Goal: Information Seeking & Learning: Learn about a topic

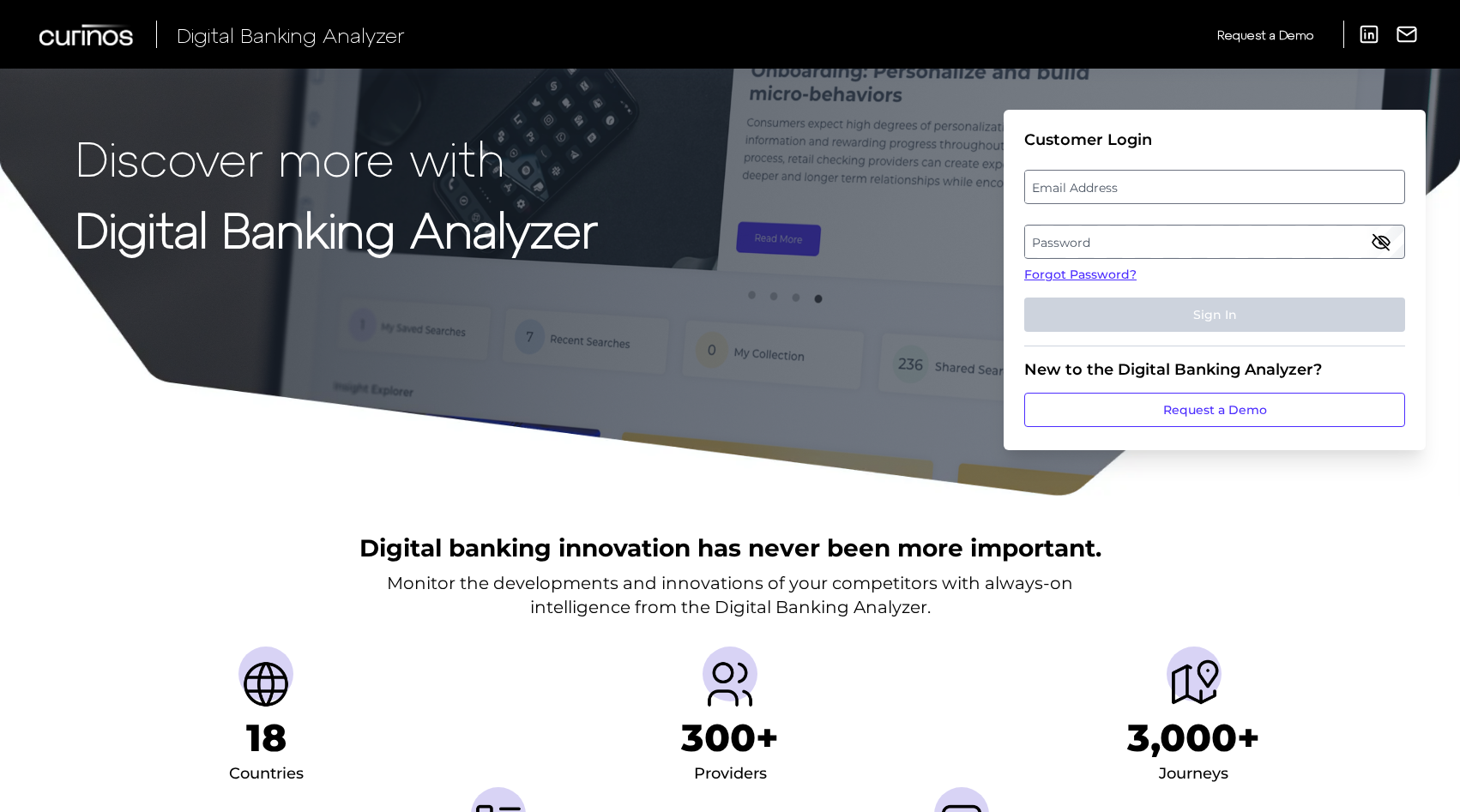
click at [1195, 184] on label "Email Address" at bounding box center [1215, 187] width 379 height 31
click at [1195, 184] on input "email" at bounding box center [1215, 187] width 381 height 35
click at [1149, 176] on input "Email Address" at bounding box center [1215, 187] width 381 height 35
click at [1168, 186] on input "Email Address" at bounding box center [1215, 187] width 381 height 35
type input "[EMAIL_ADDRESS][DOMAIN_NAME]"
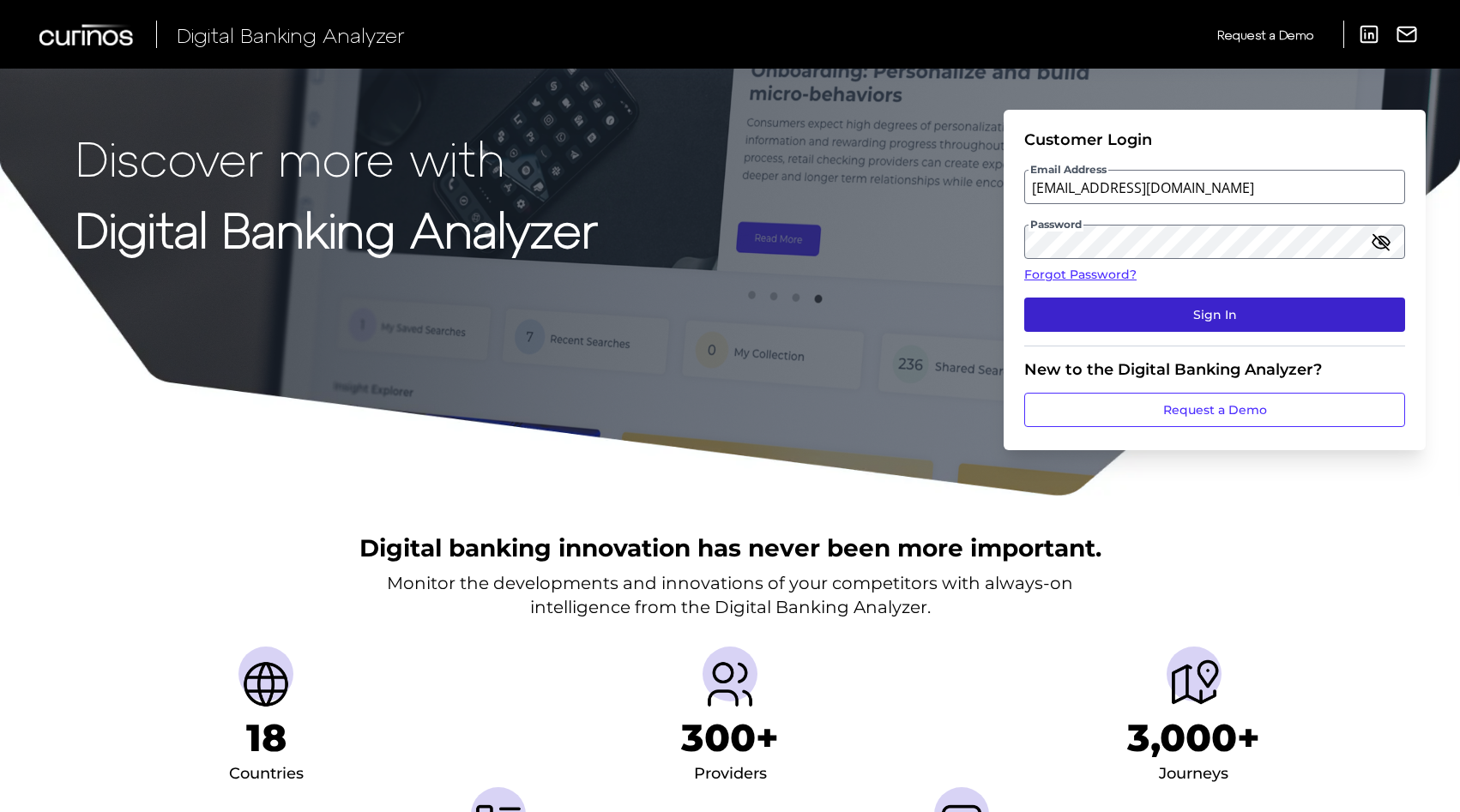
click at [1096, 315] on button "Sign In" at bounding box center [1215, 314] width 381 height 35
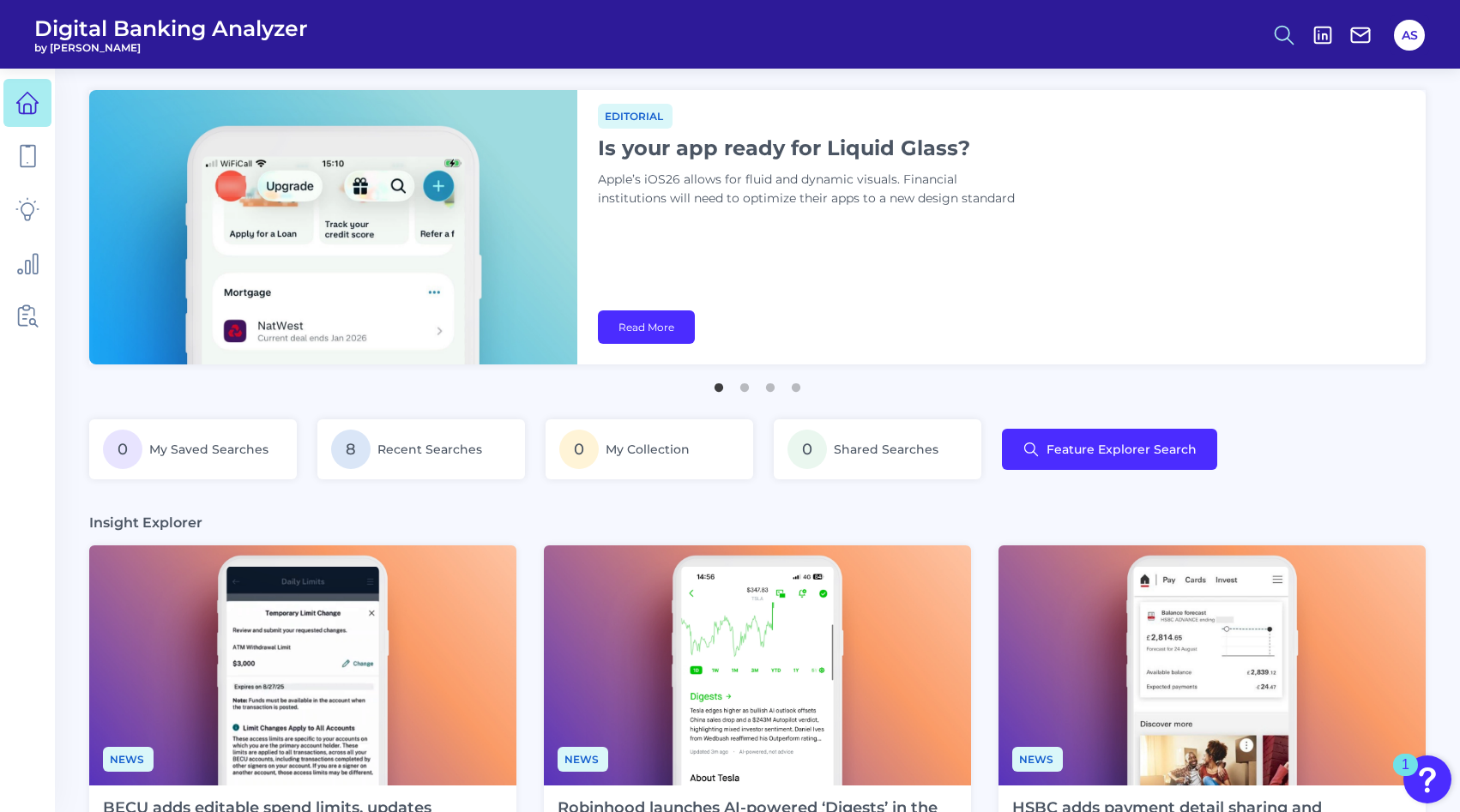
click at [1288, 39] on line at bounding box center [1290, 40] width 6 height 6
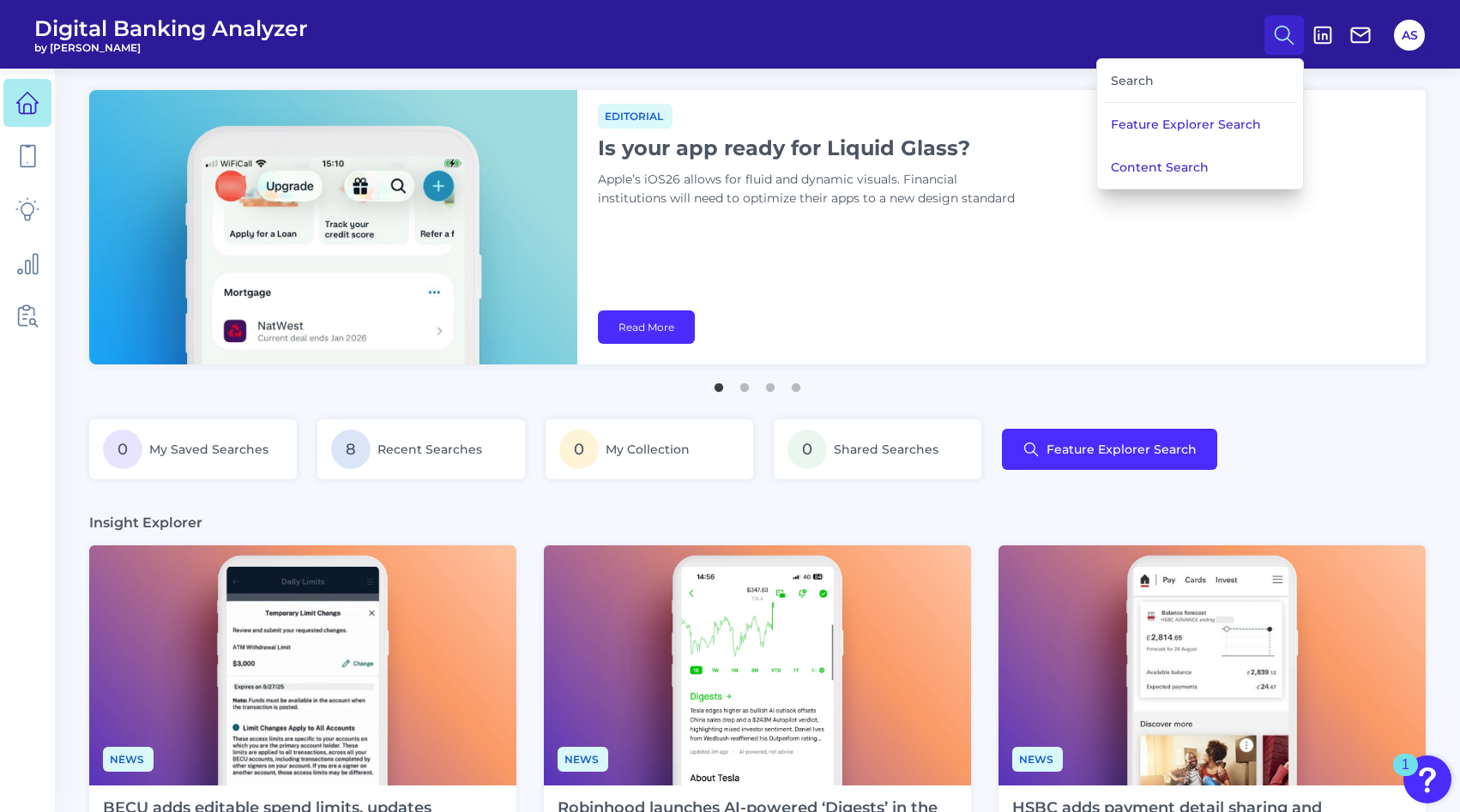
click at [1128, 77] on div "Search" at bounding box center [1200, 81] width 192 height 44
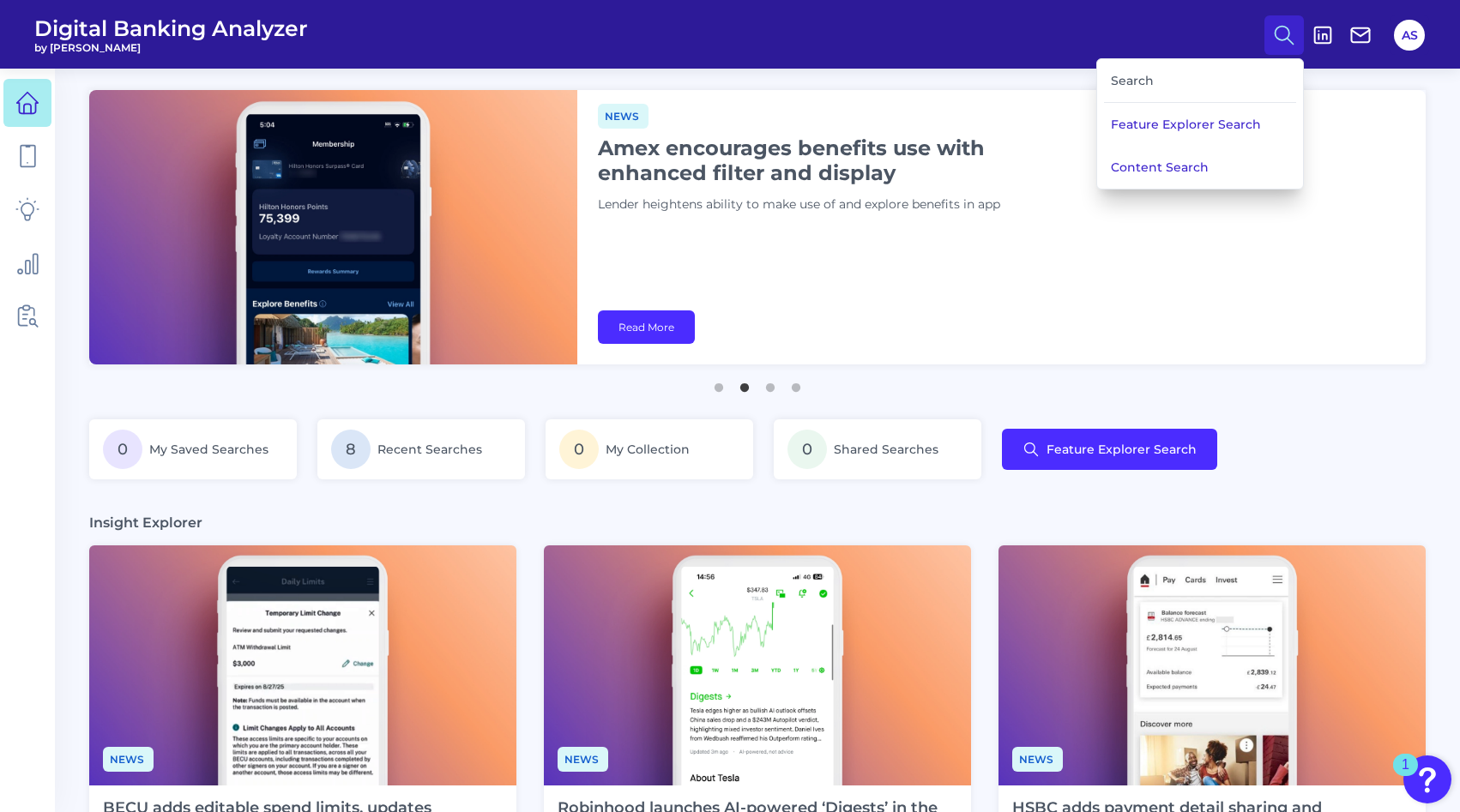
click at [1054, 62] on header "Digital Banking Analyzer by Curinos Search Feature Explorer Search Content Sear…" at bounding box center [730, 34] width 1460 height 68
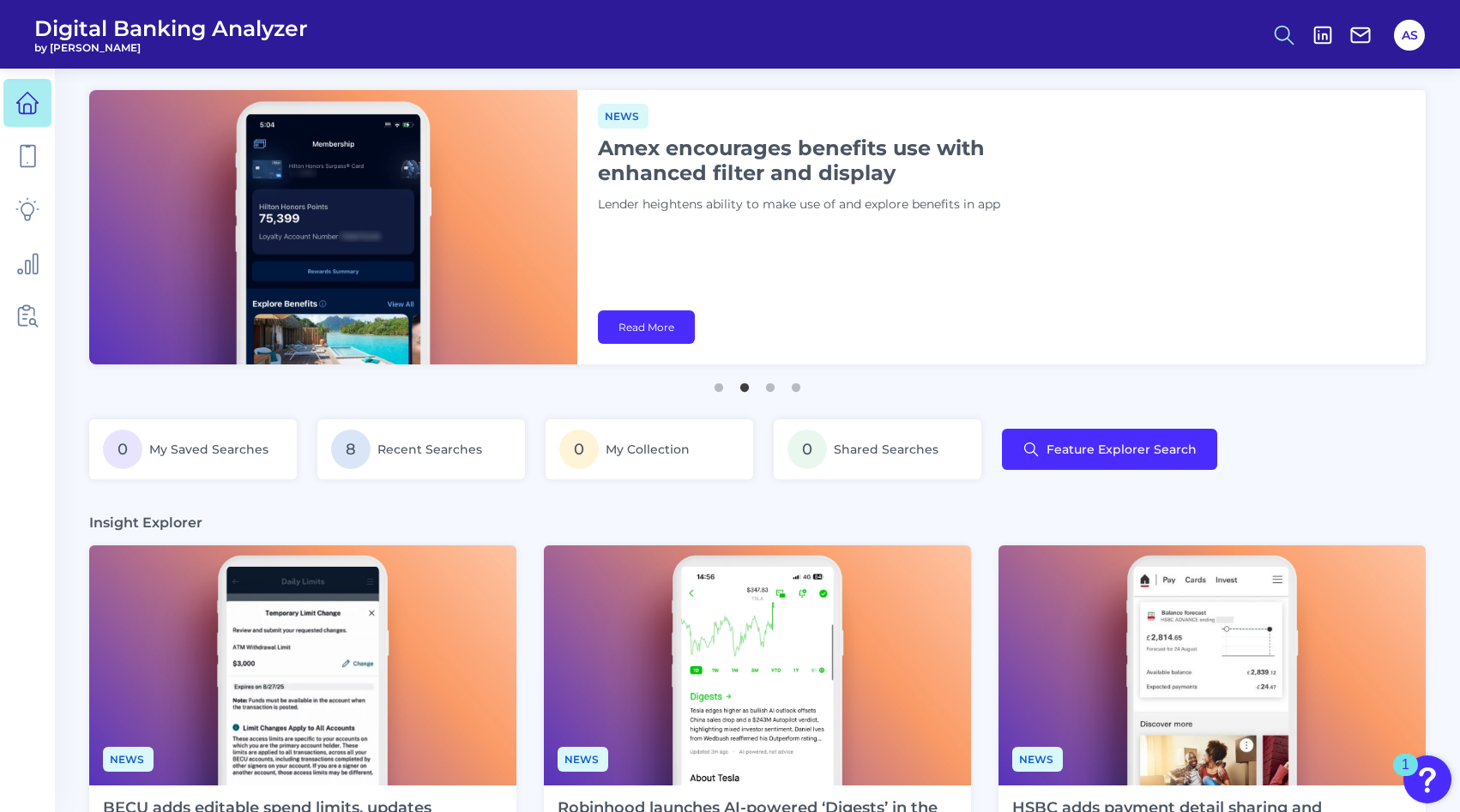
click at [1281, 39] on circle at bounding box center [1281, 32] width 13 height 13
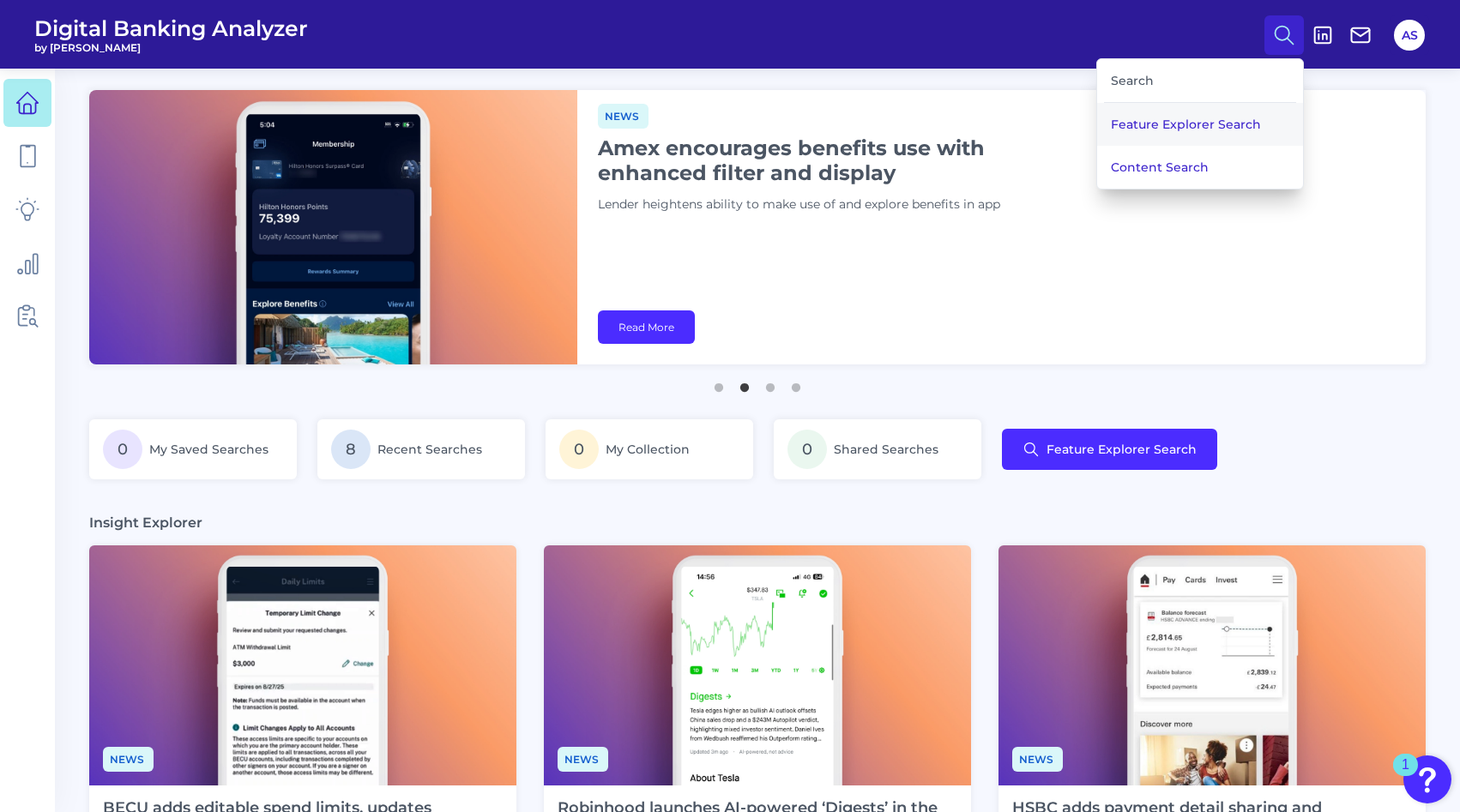
click at [1200, 125] on button "Feature Explorer Search" at bounding box center [1201, 124] width 206 height 43
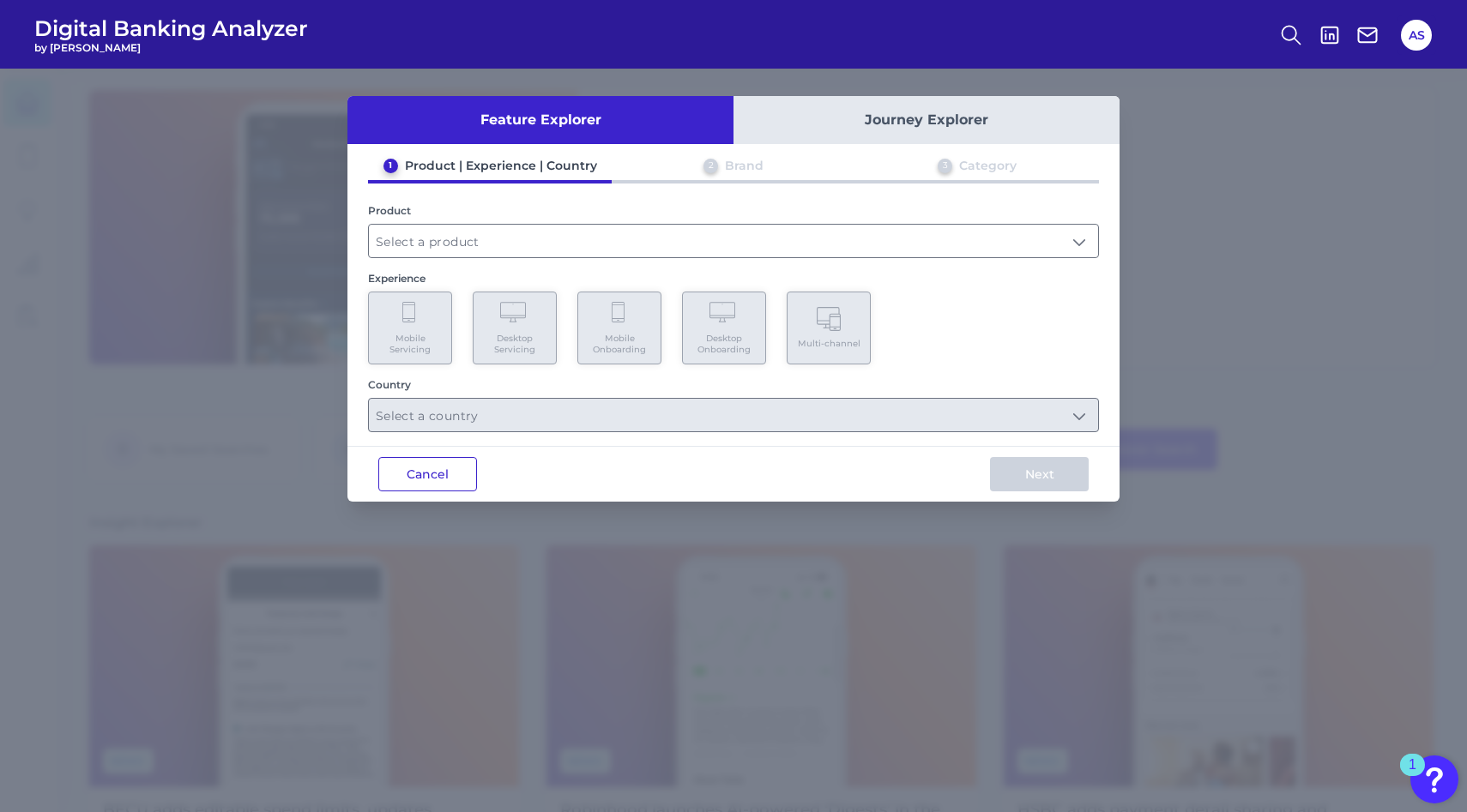
click at [420, 460] on button "Cancel" at bounding box center [427, 474] width 99 height 35
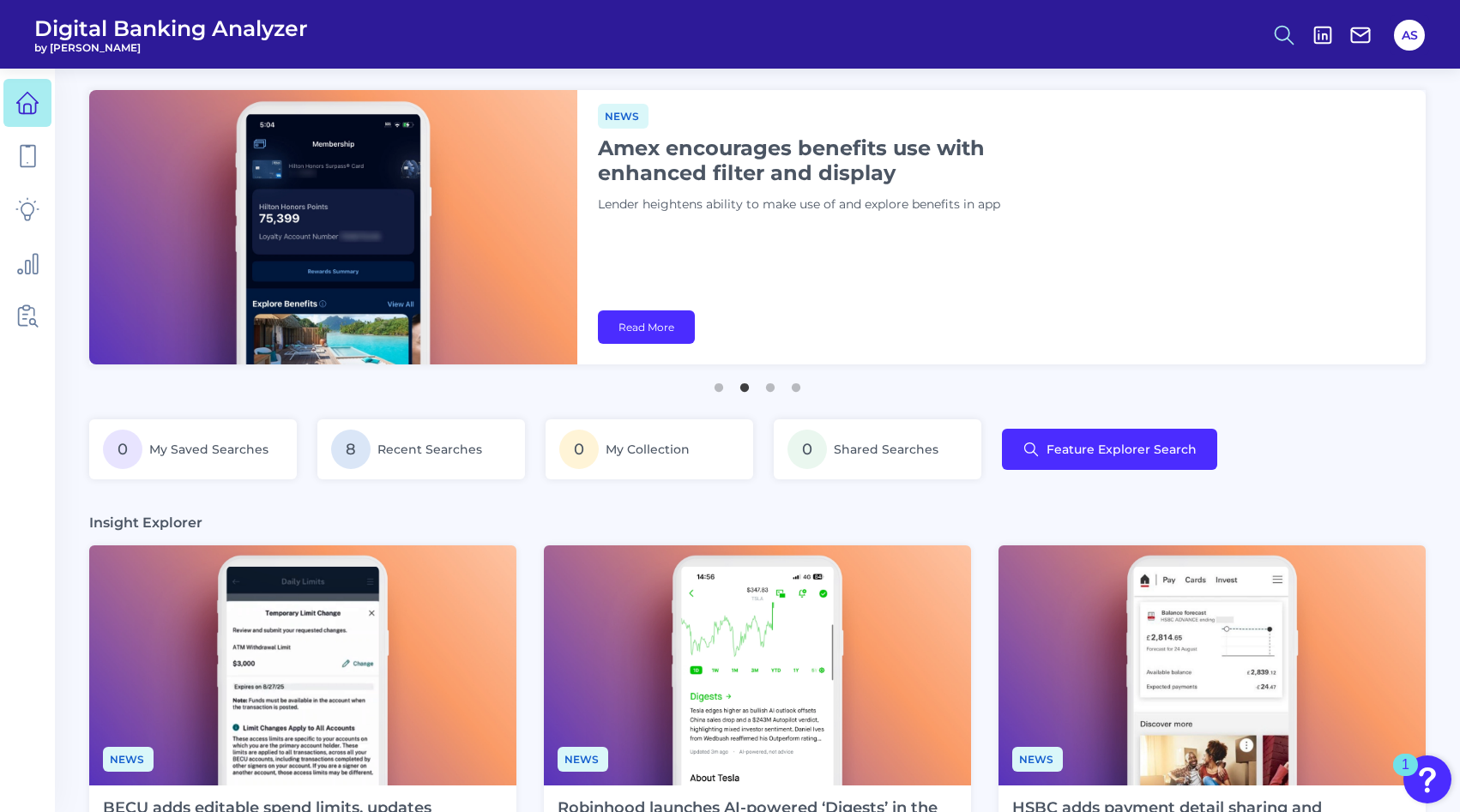
click at [1280, 27] on icon at bounding box center [1284, 35] width 24 height 24
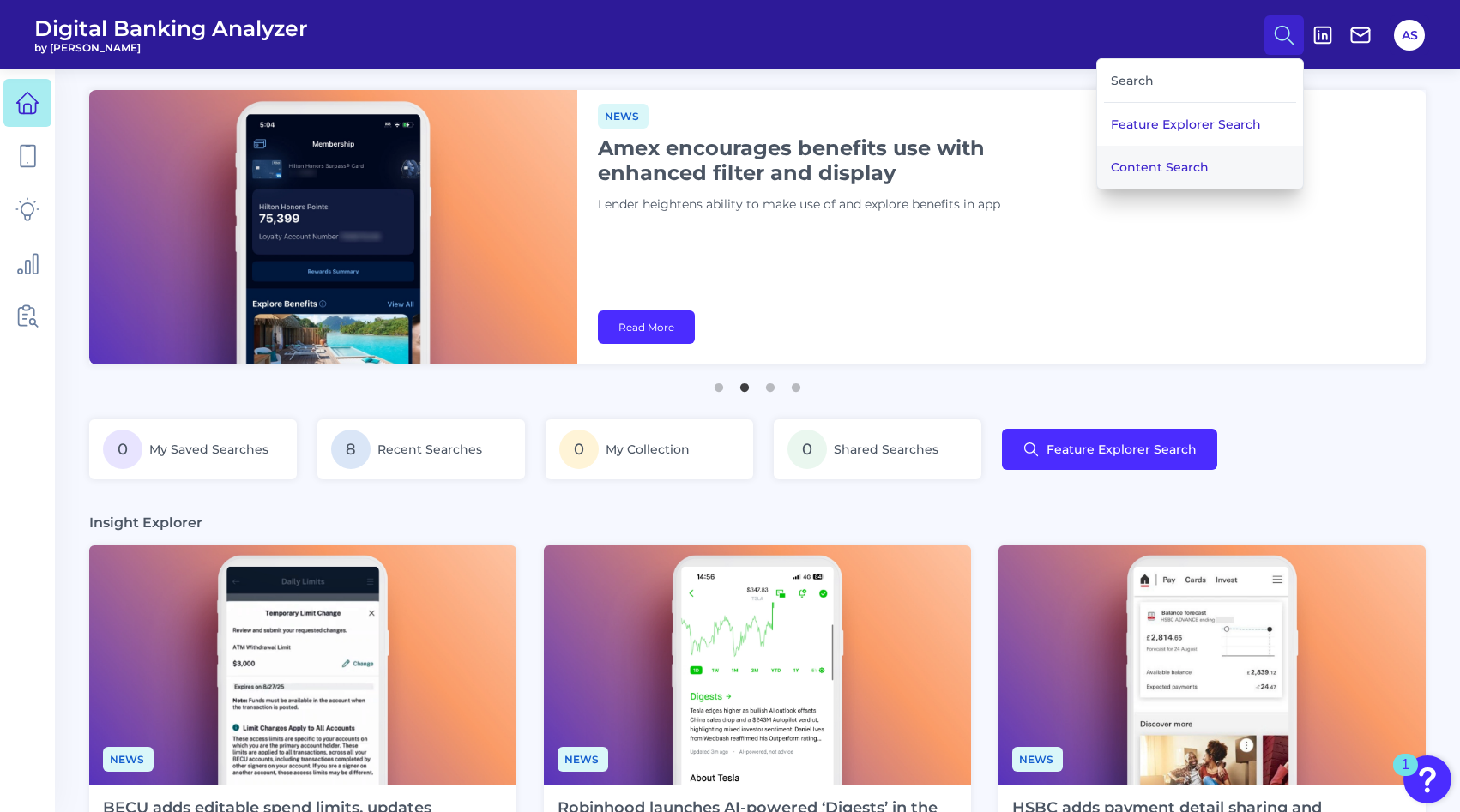
click at [1178, 167] on button "Content Search" at bounding box center [1201, 167] width 206 height 43
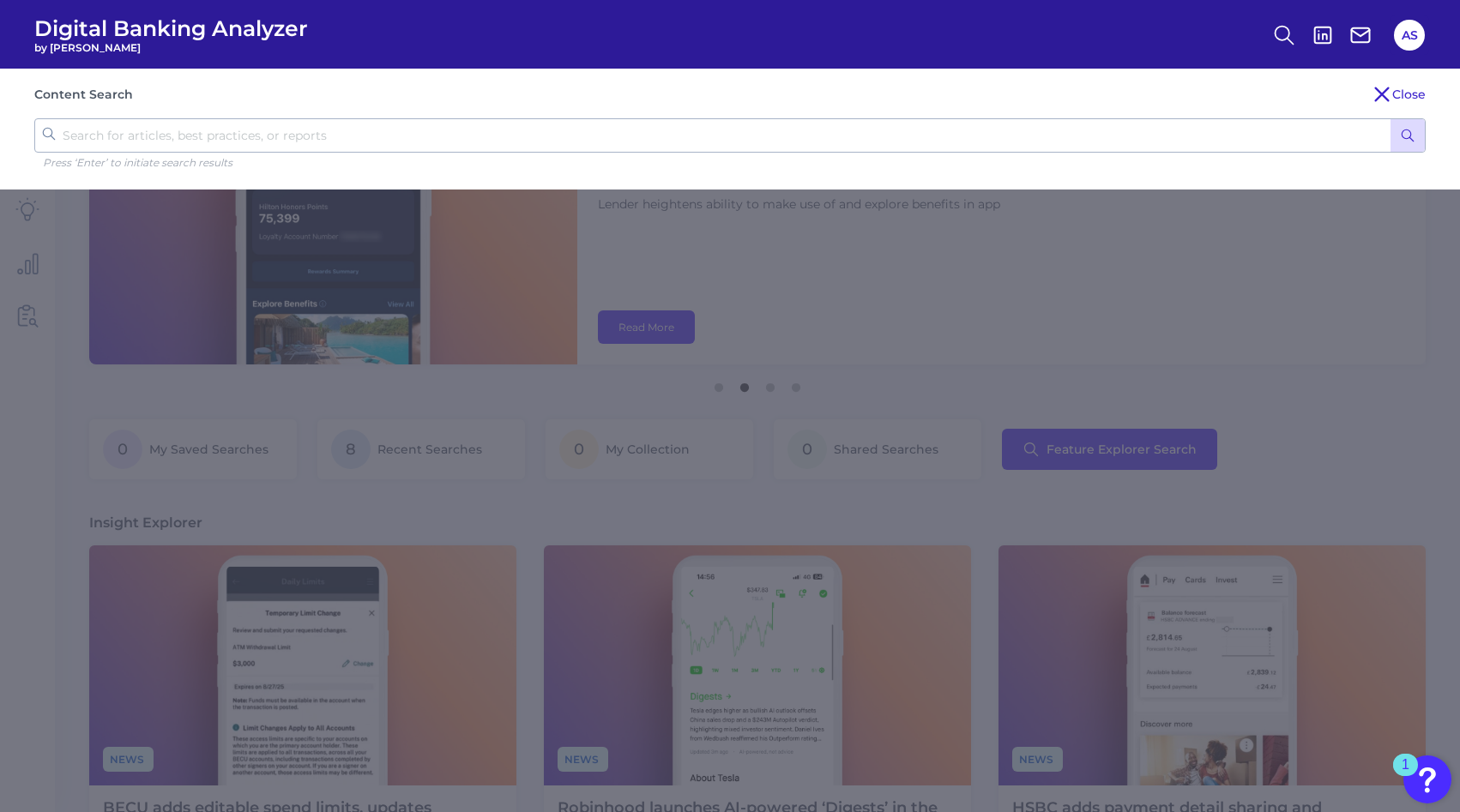
click at [819, 135] on input "text" at bounding box center [730, 135] width 1392 height 35
type input "bbva"
click button "submit" at bounding box center [1408, 135] width 35 height 33
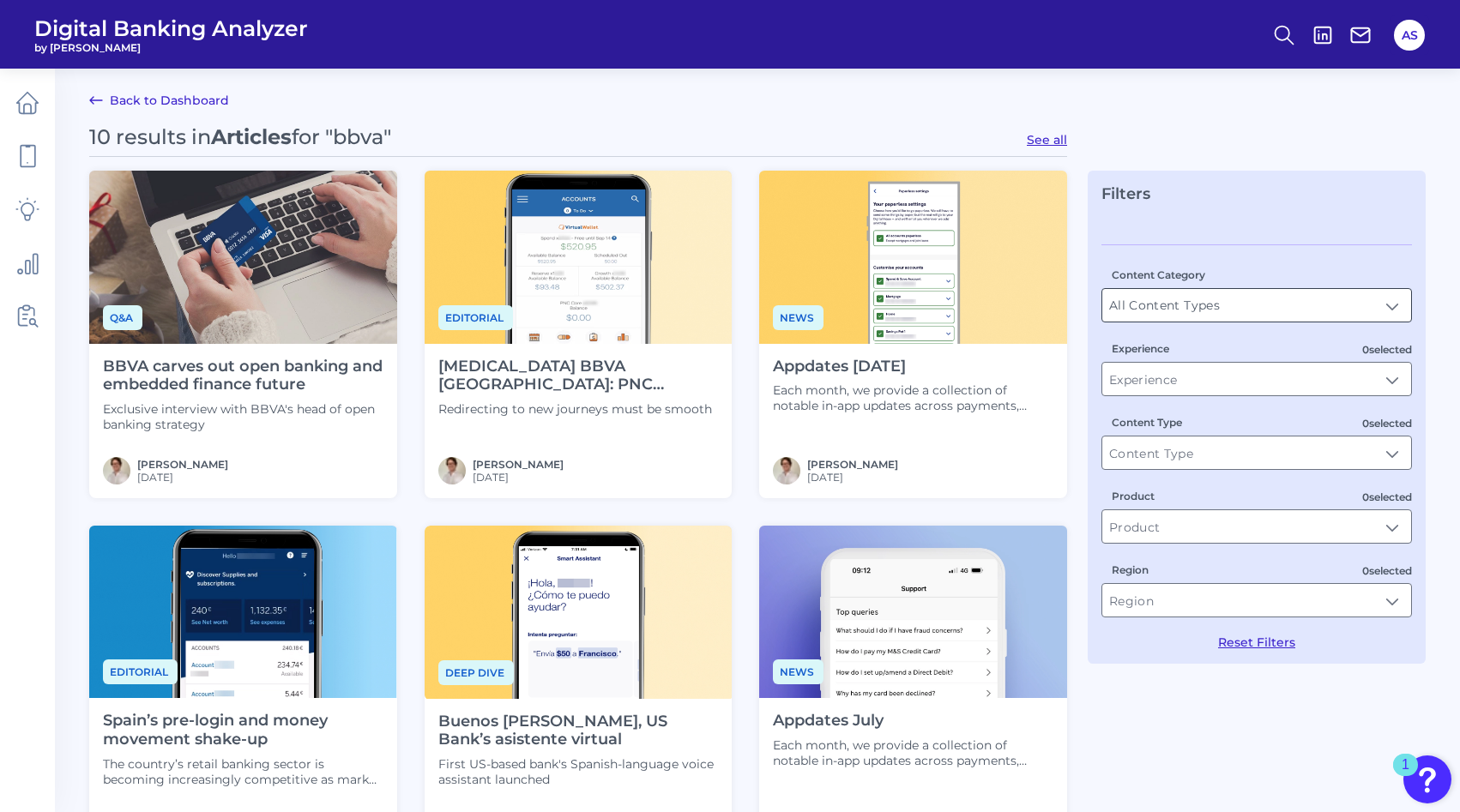
click at [1306, 306] on input "All Content Types" at bounding box center [1257, 305] width 309 height 33
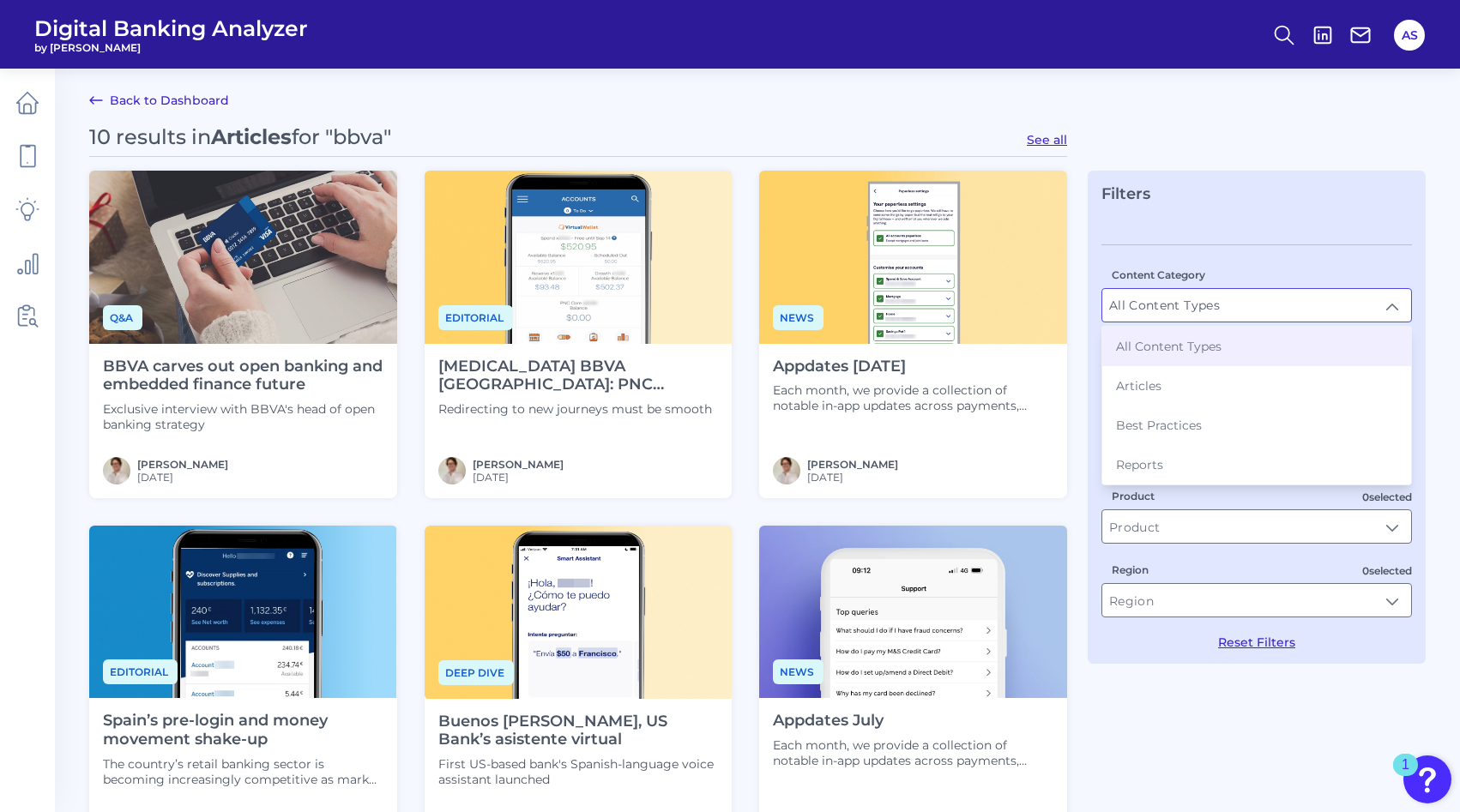
click at [1314, 270] on div "Content Category All Content Types All Content Types All Content Types Articles…" at bounding box center [1257, 294] width 310 height 57
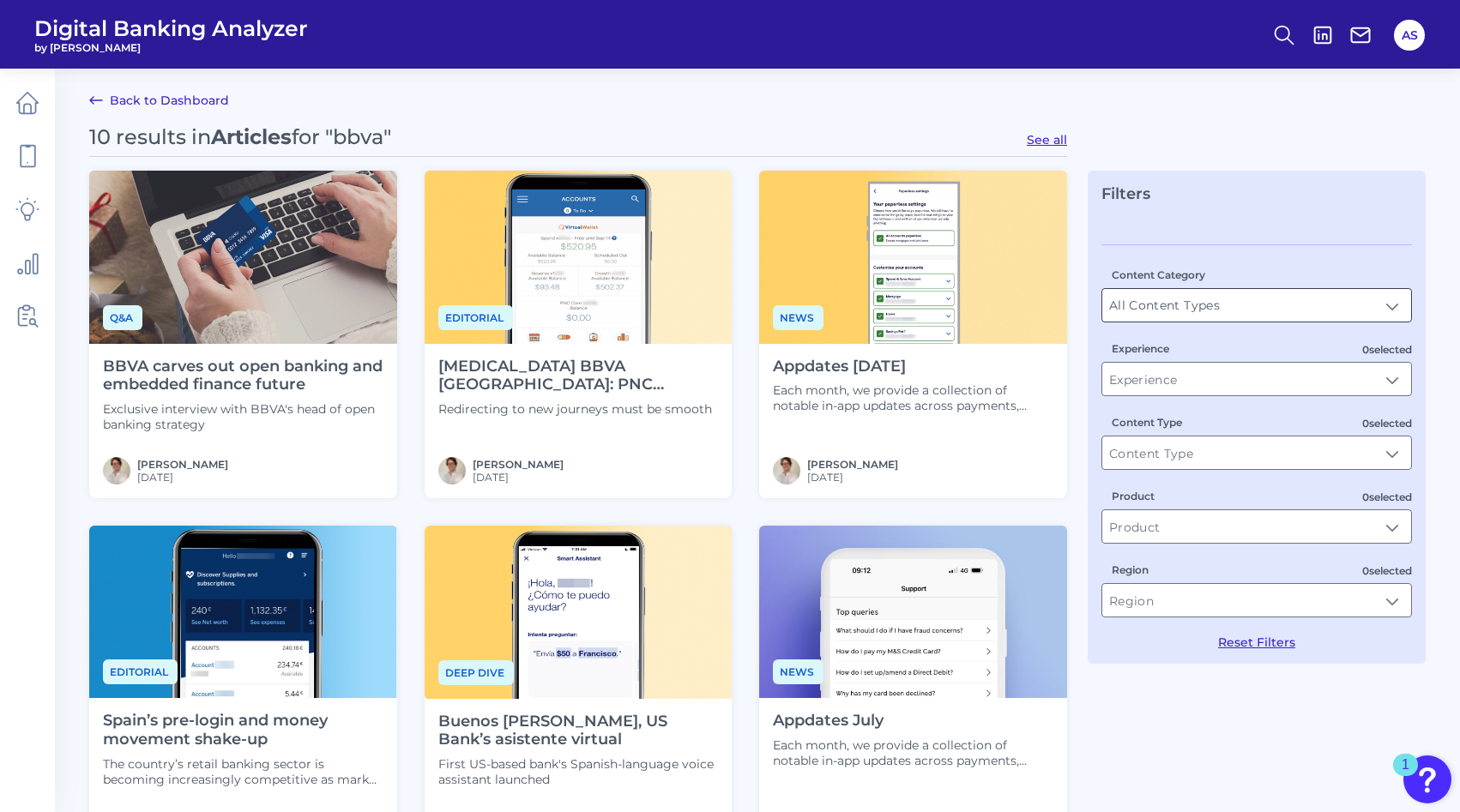
click at [1299, 303] on input "All Content Types" at bounding box center [1257, 305] width 309 height 33
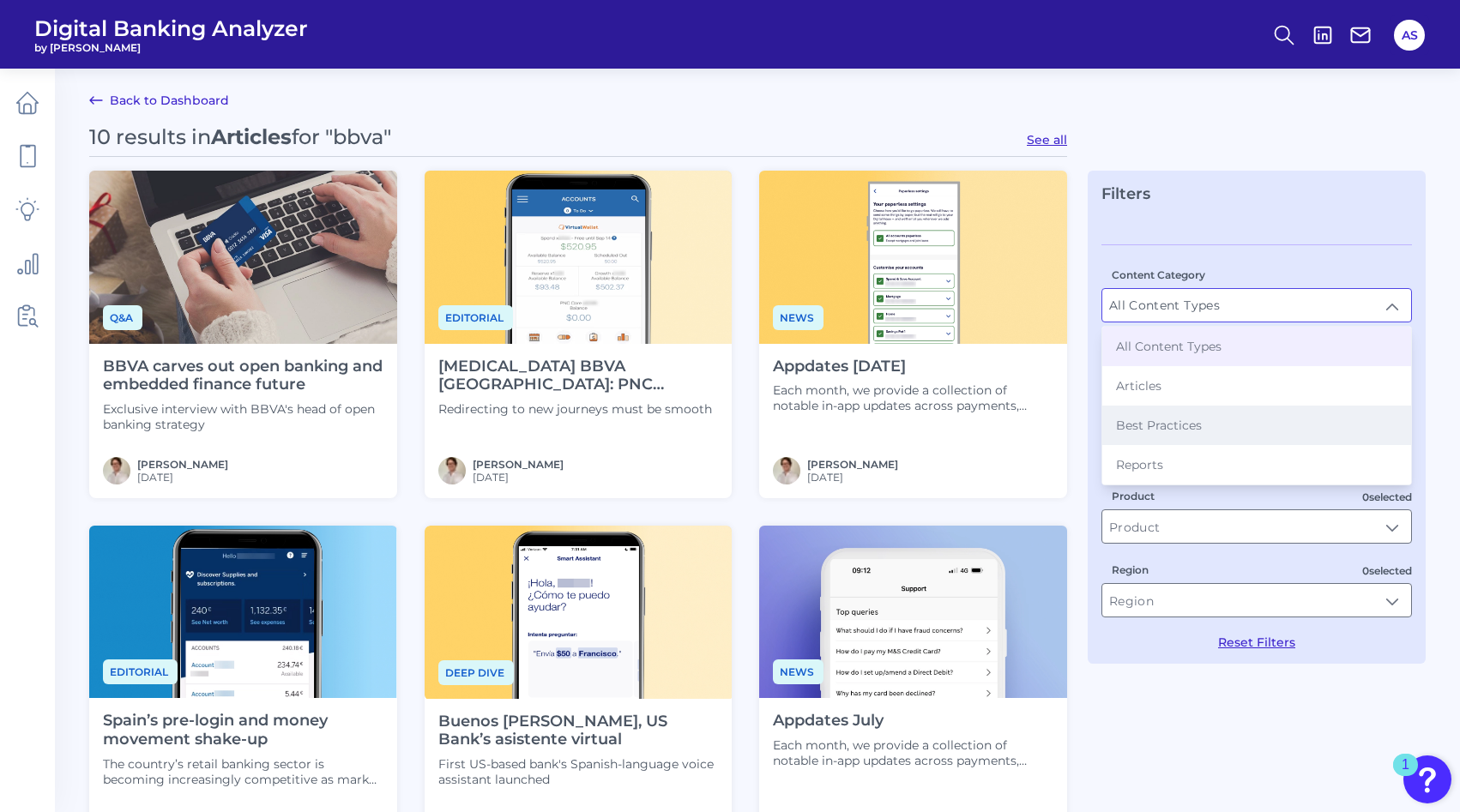
click at [1249, 420] on li "Best Practices" at bounding box center [1257, 426] width 309 height 39
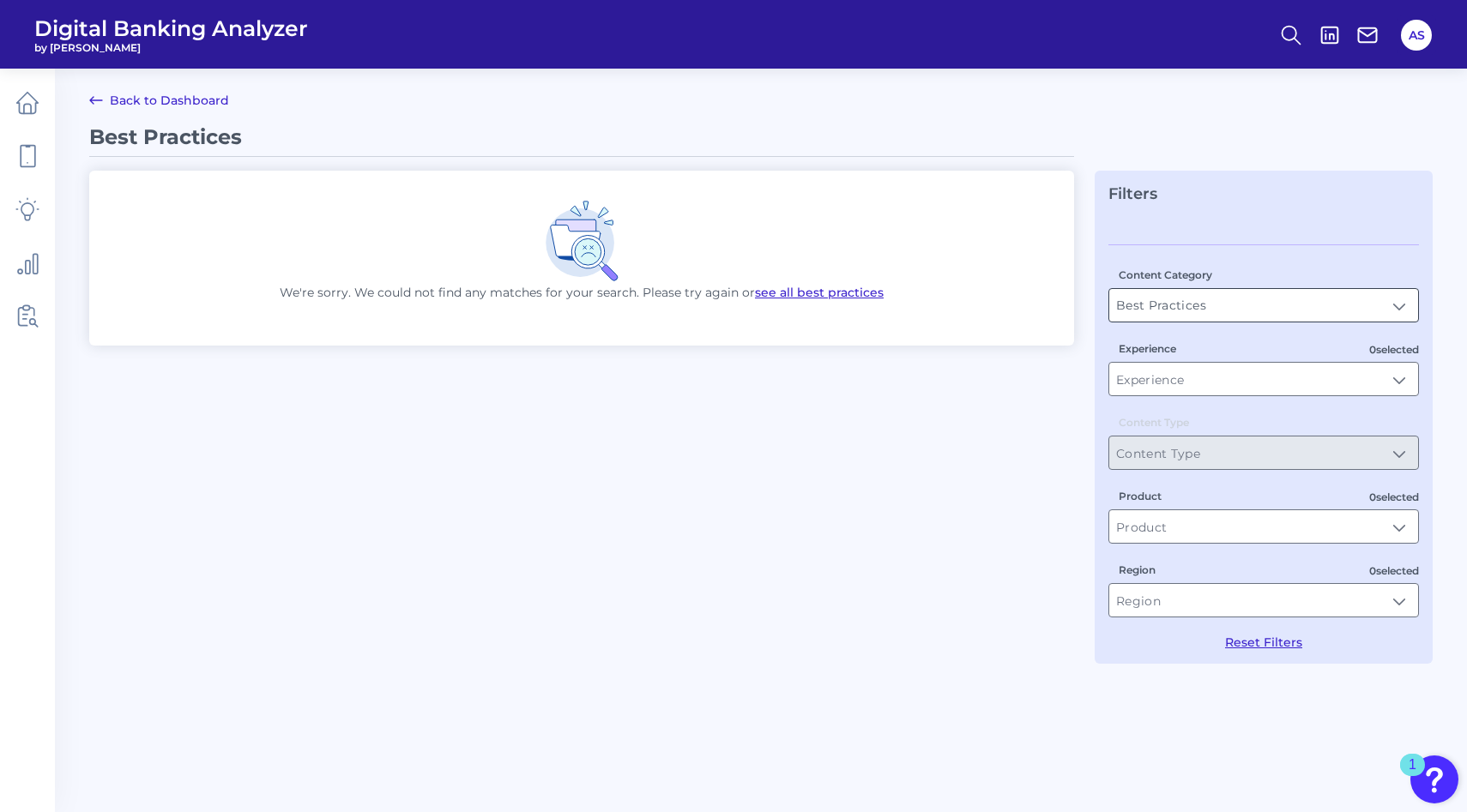
click at [1256, 308] on input "Best Practices" at bounding box center [1264, 305] width 309 height 33
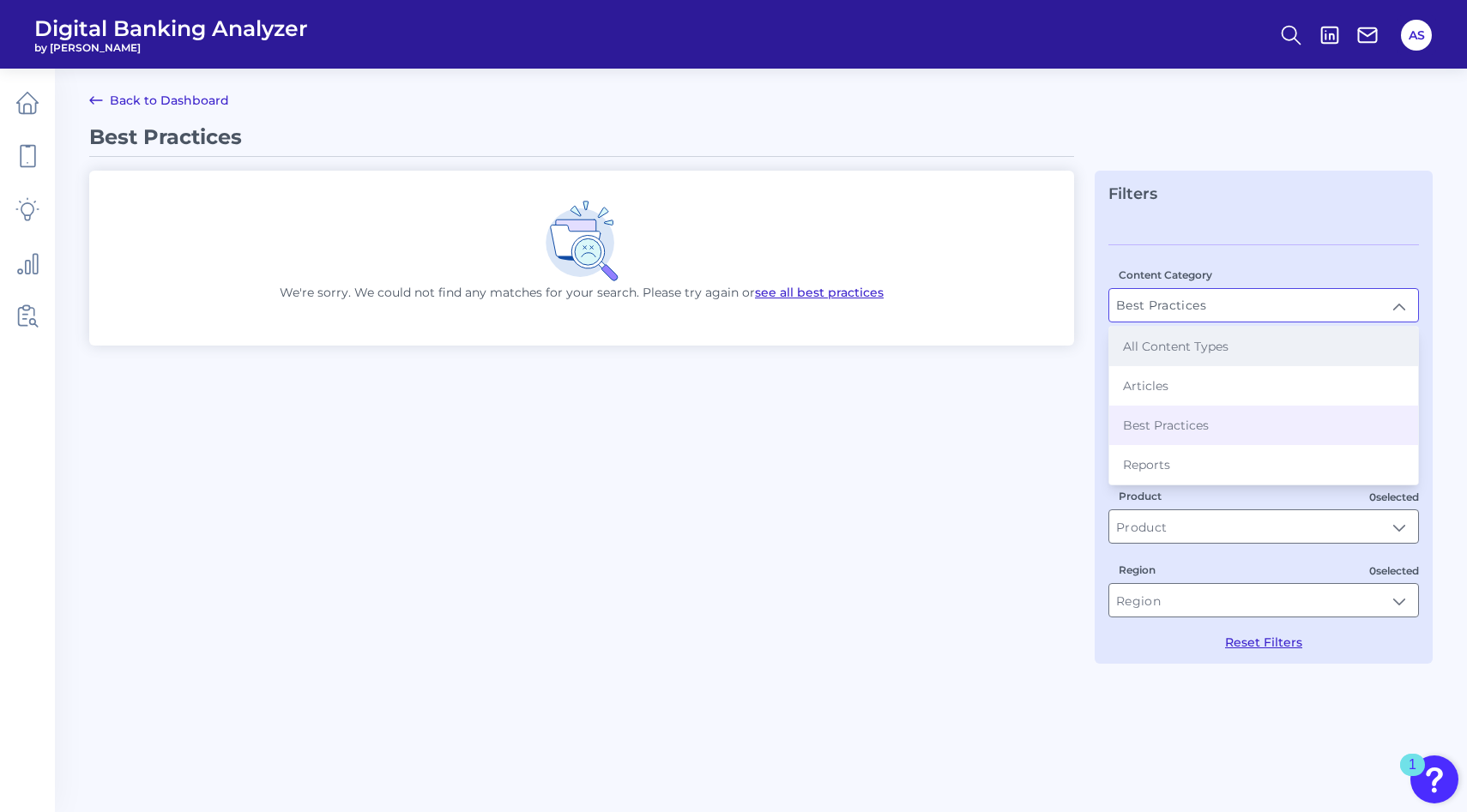
click at [1235, 342] on li "All Content Types" at bounding box center [1264, 346] width 309 height 39
type input "All Content Types"
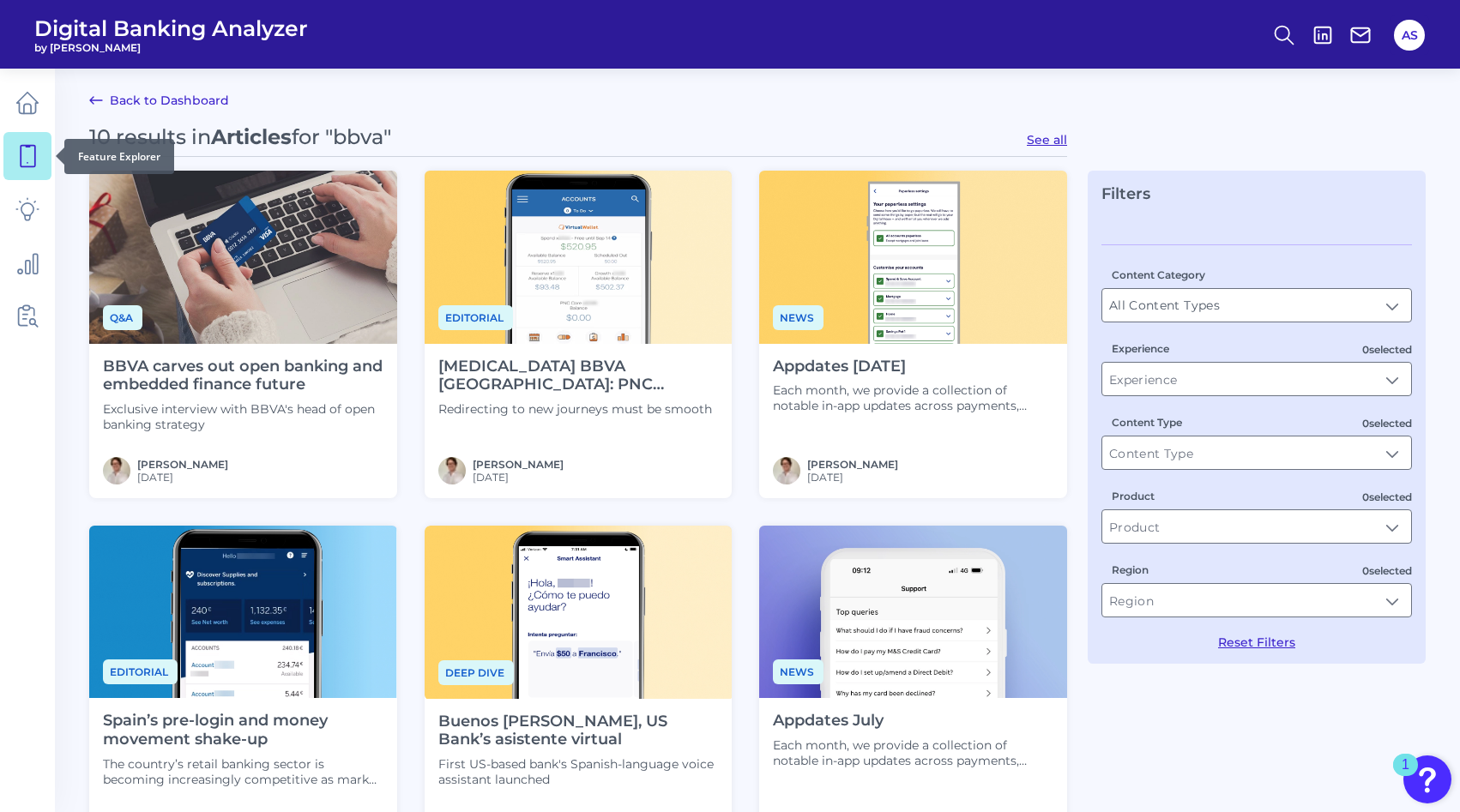
click at [39, 145] on link at bounding box center [28, 156] width 48 height 48
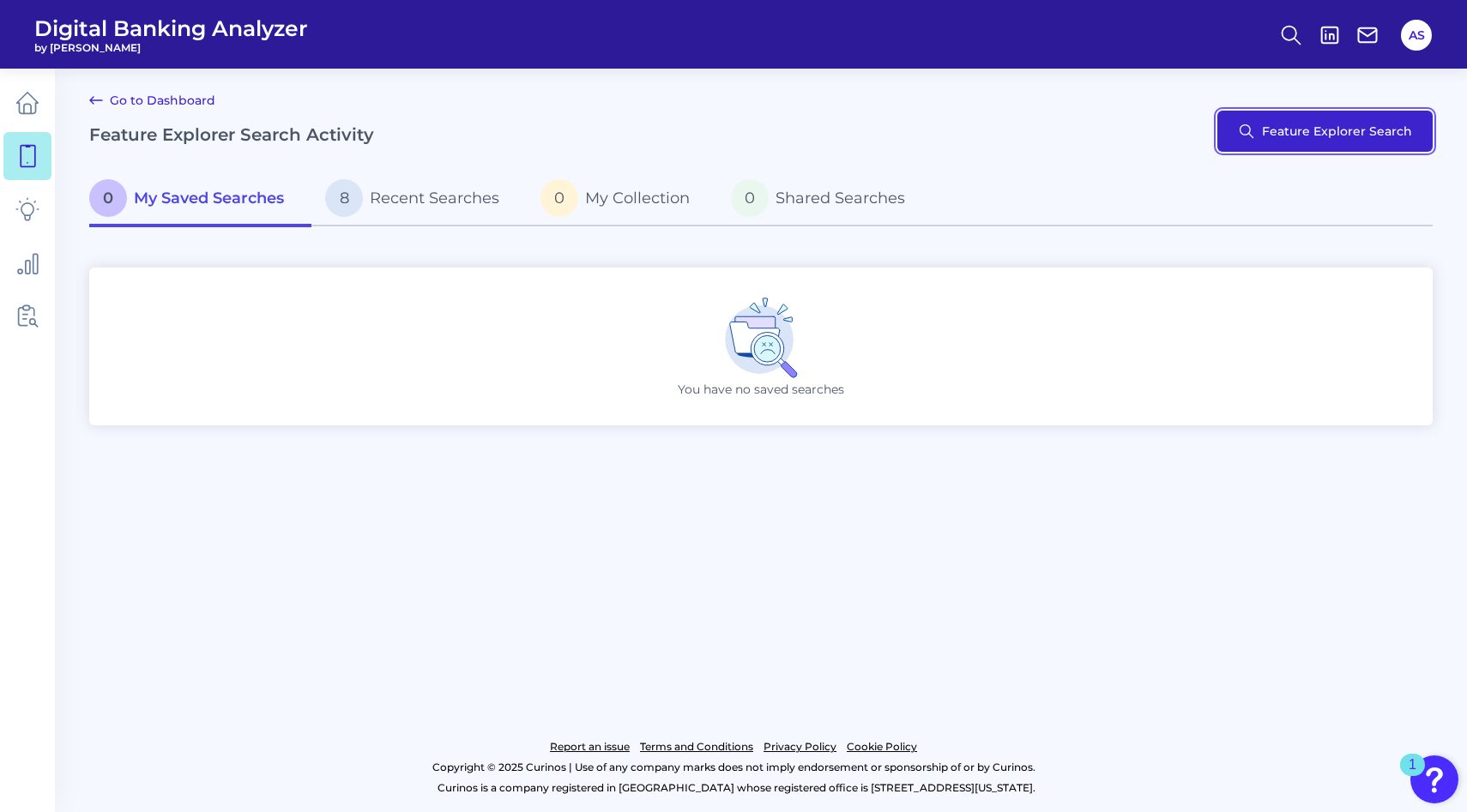
click at [1294, 141] on button "Feature Explorer Search" at bounding box center [1325, 131] width 215 height 41
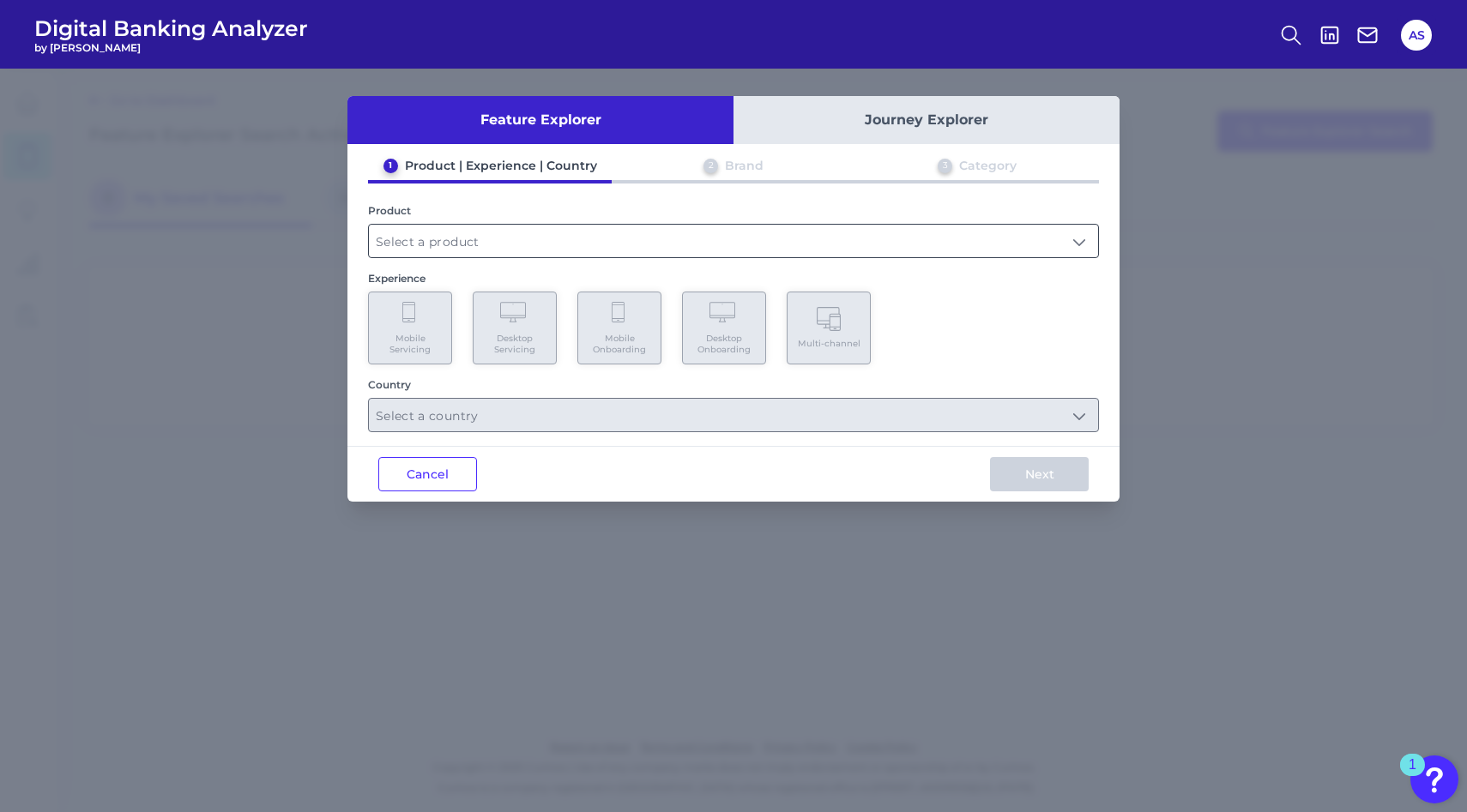
click at [450, 238] on input "text" at bounding box center [733, 241] width 730 height 33
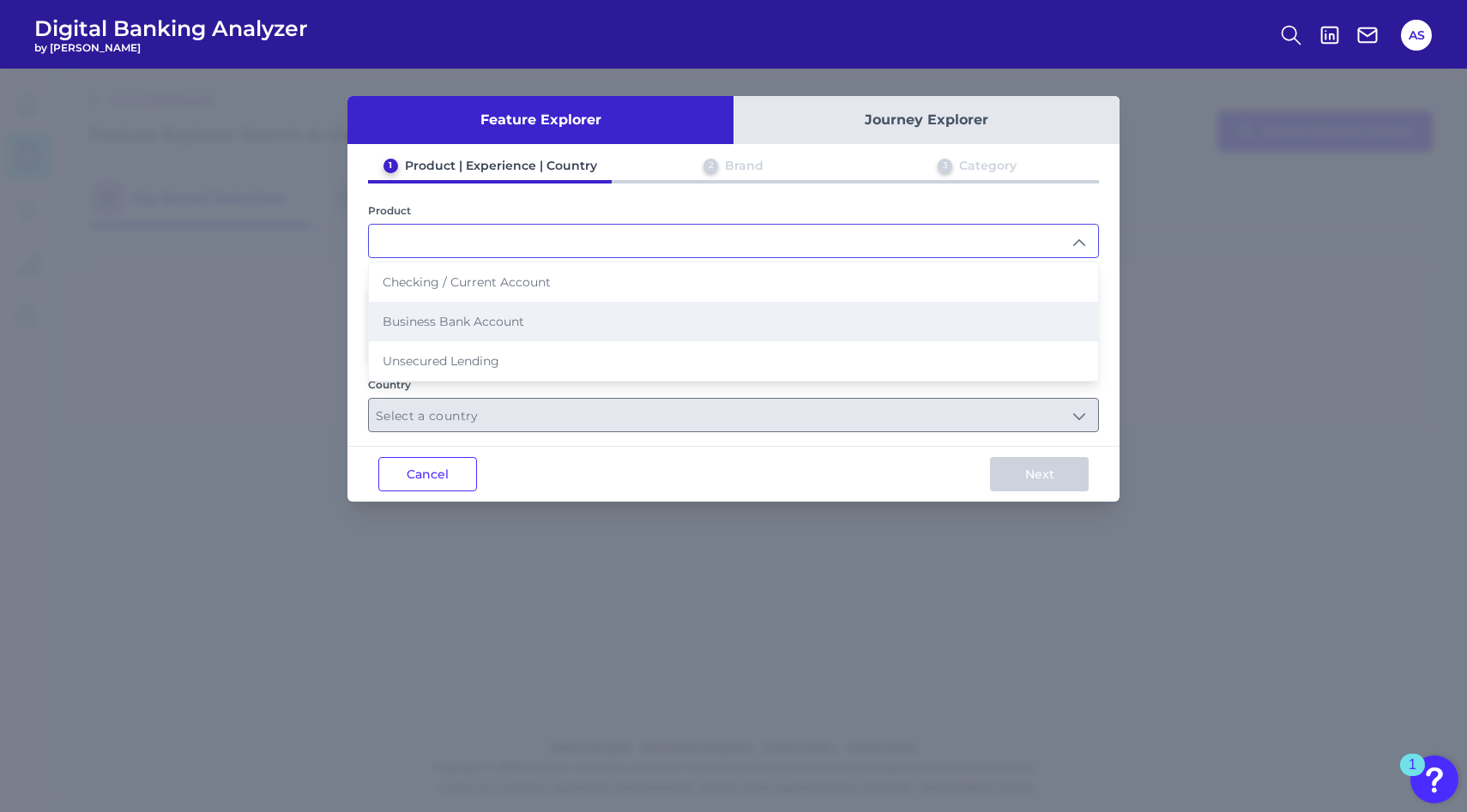
click at [447, 327] on li "Business Bank Account" at bounding box center [733, 322] width 730 height 39
type input "Business Bank Account"
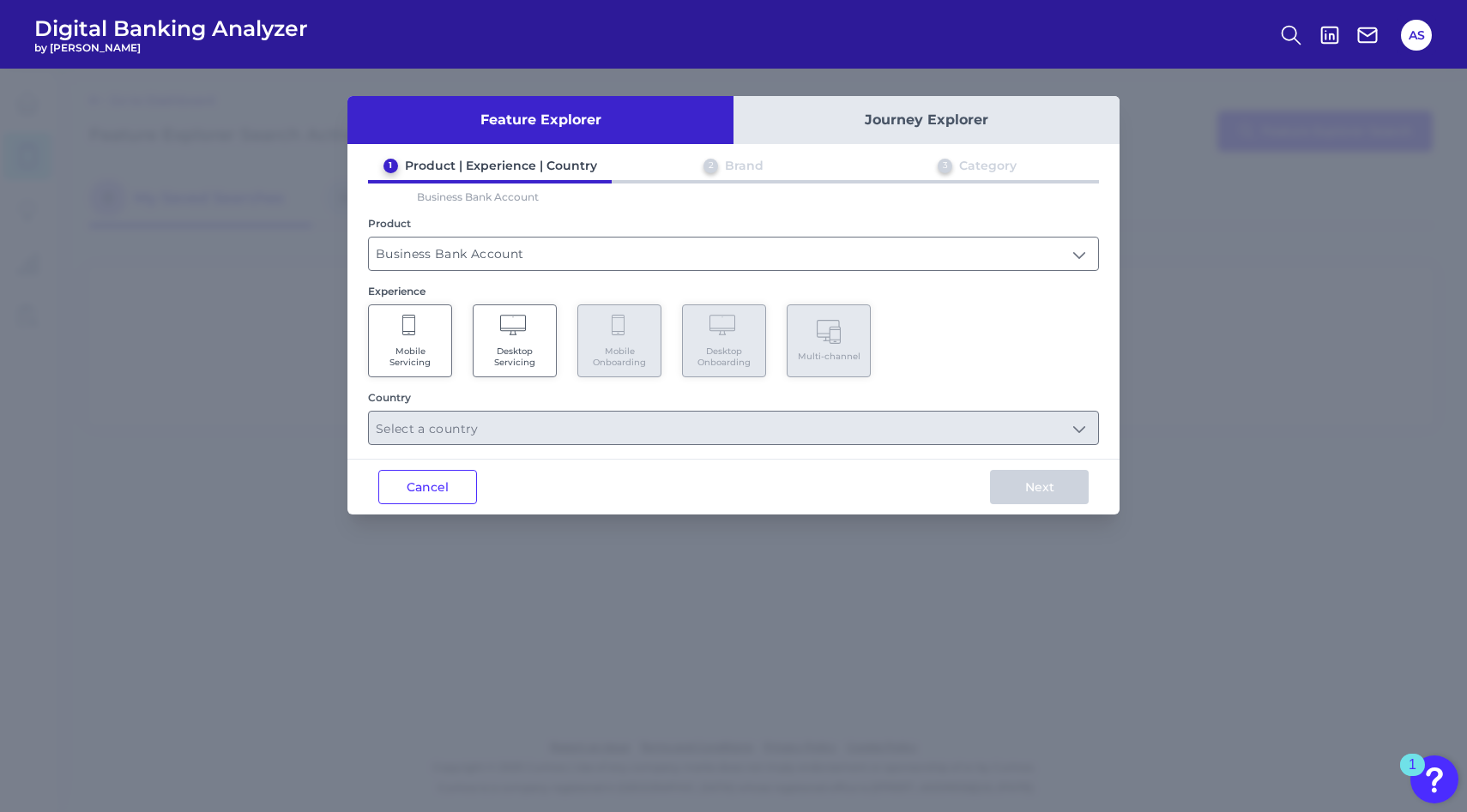
click at [411, 333] on icon at bounding box center [410, 326] width 15 height 24
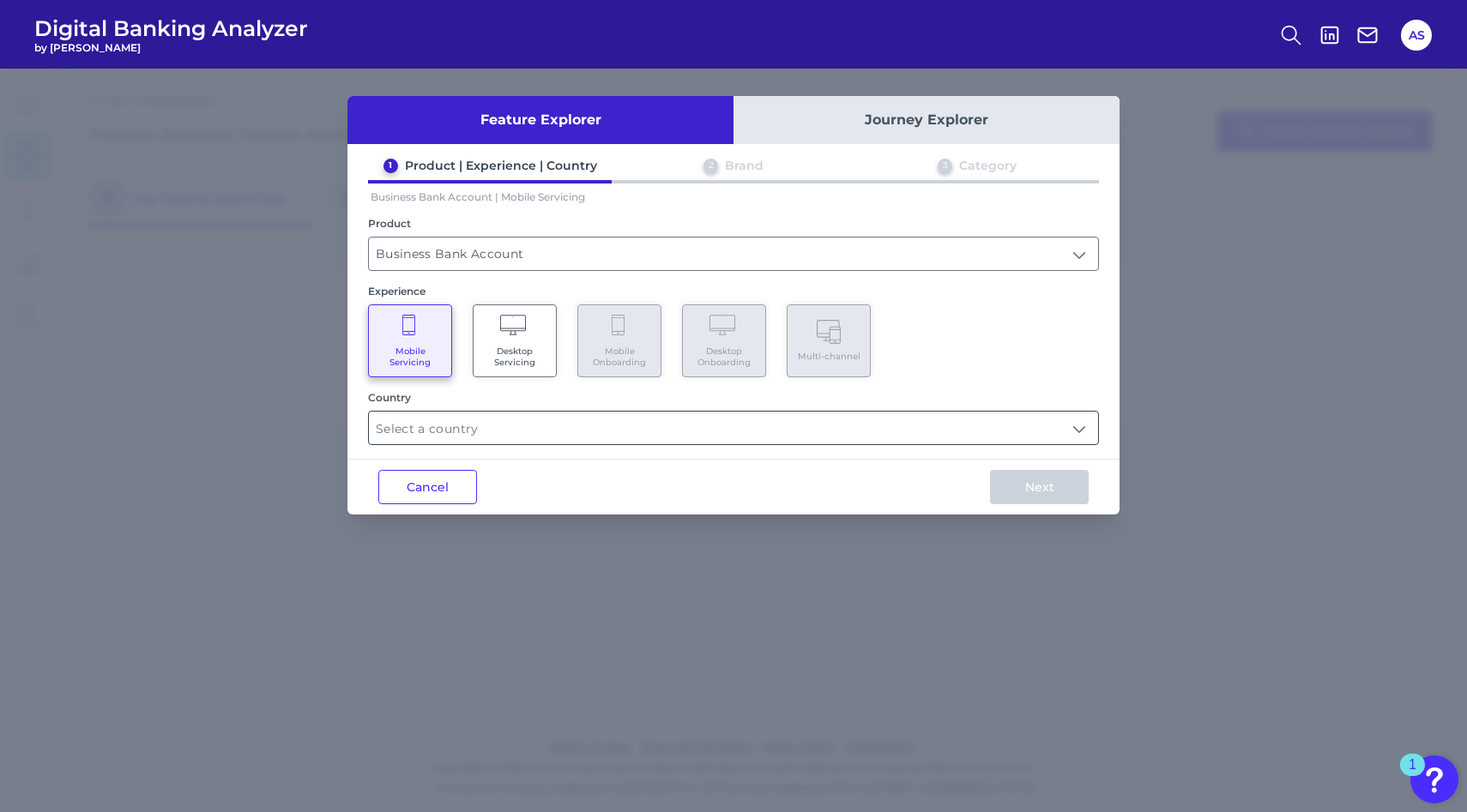
click at [426, 430] on input "text" at bounding box center [733, 427] width 730 height 33
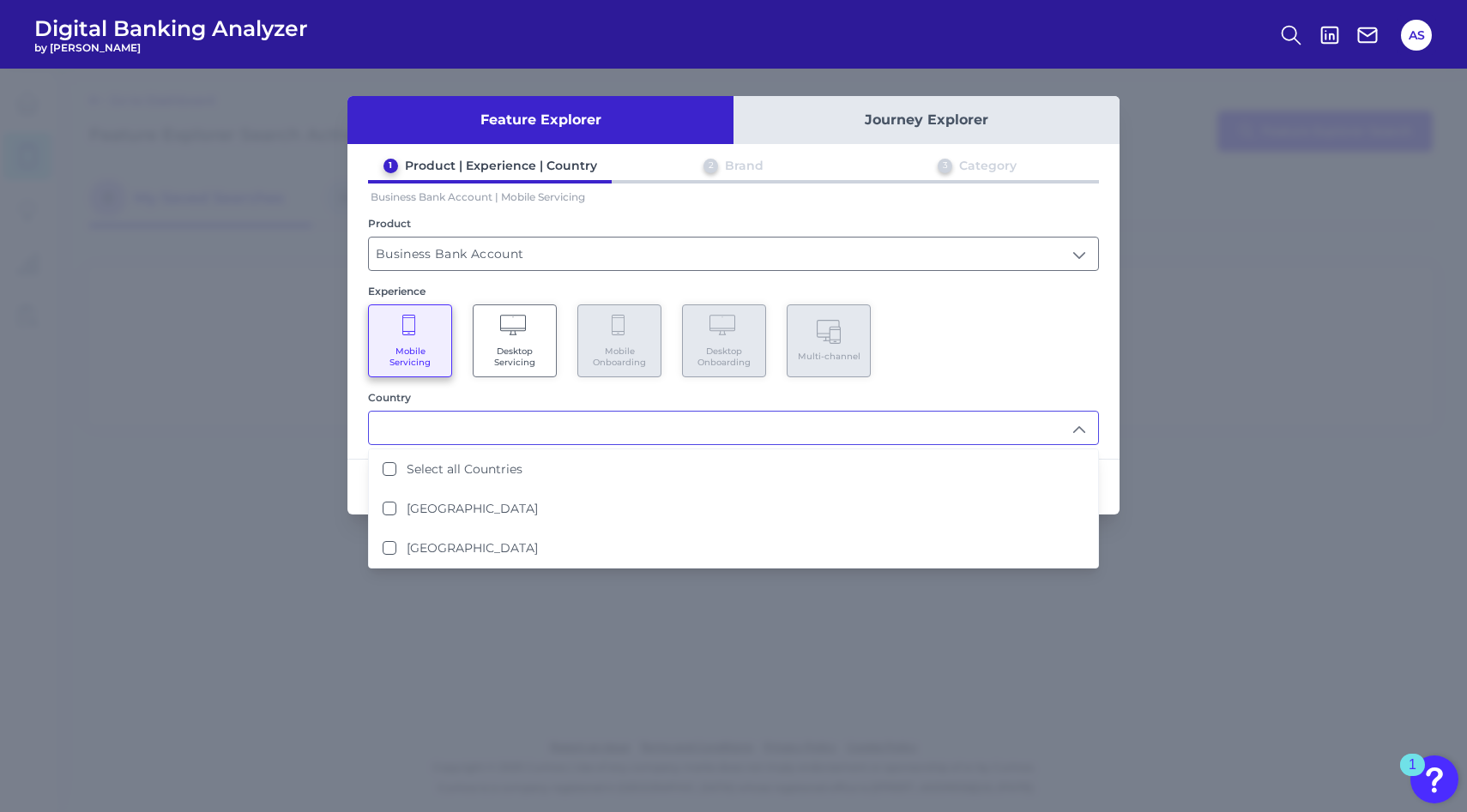
type input "s"
click at [430, 251] on input "Business Bank Account" at bounding box center [733, 253] width 730 height 33
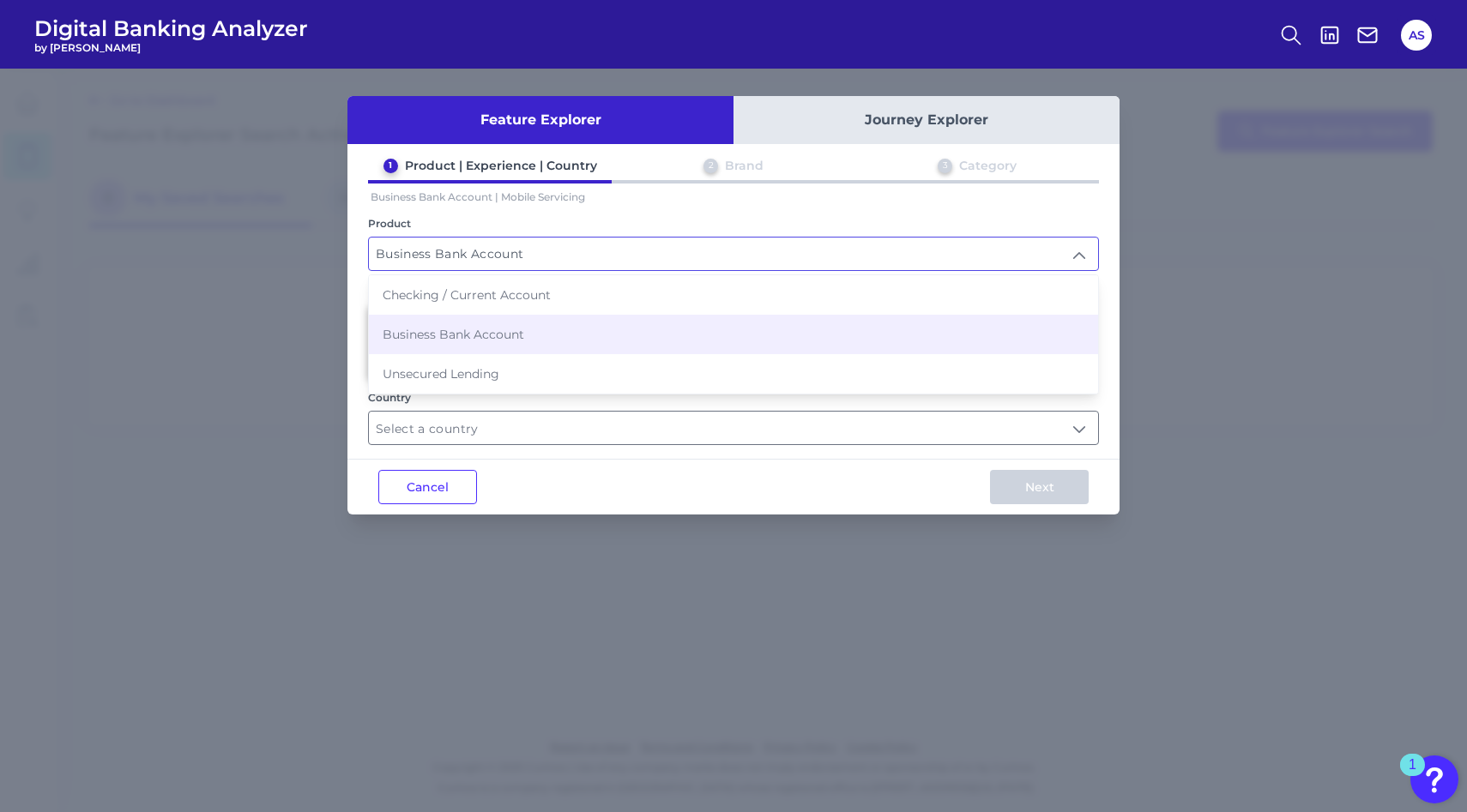
click at [430, 251] on input "Business Bank Account" at bounding box center [733, 253] width 730 height 33
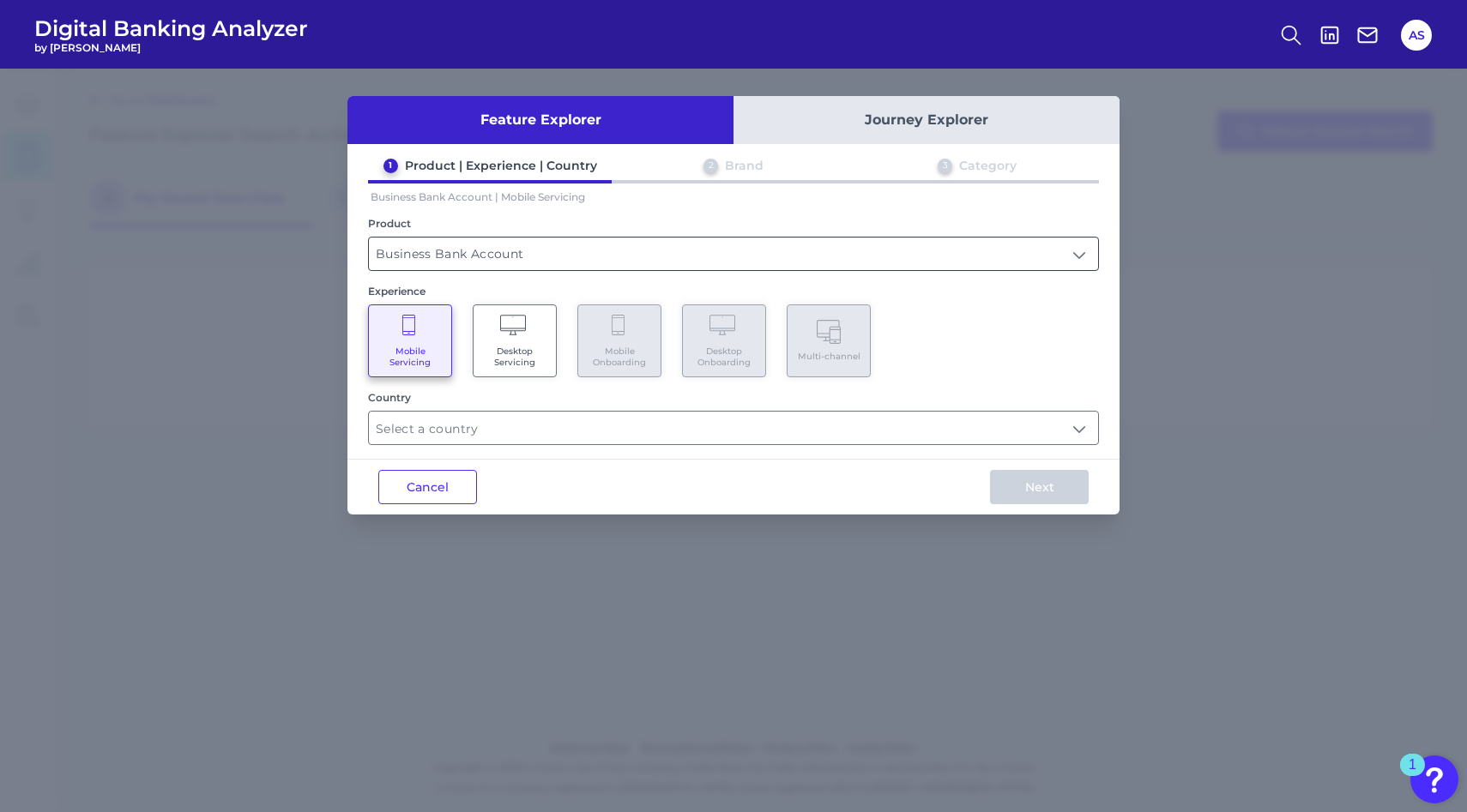
click at [435, 251] on input "Business Bank Account" at bounding box center [733, 253] width 730 height 33
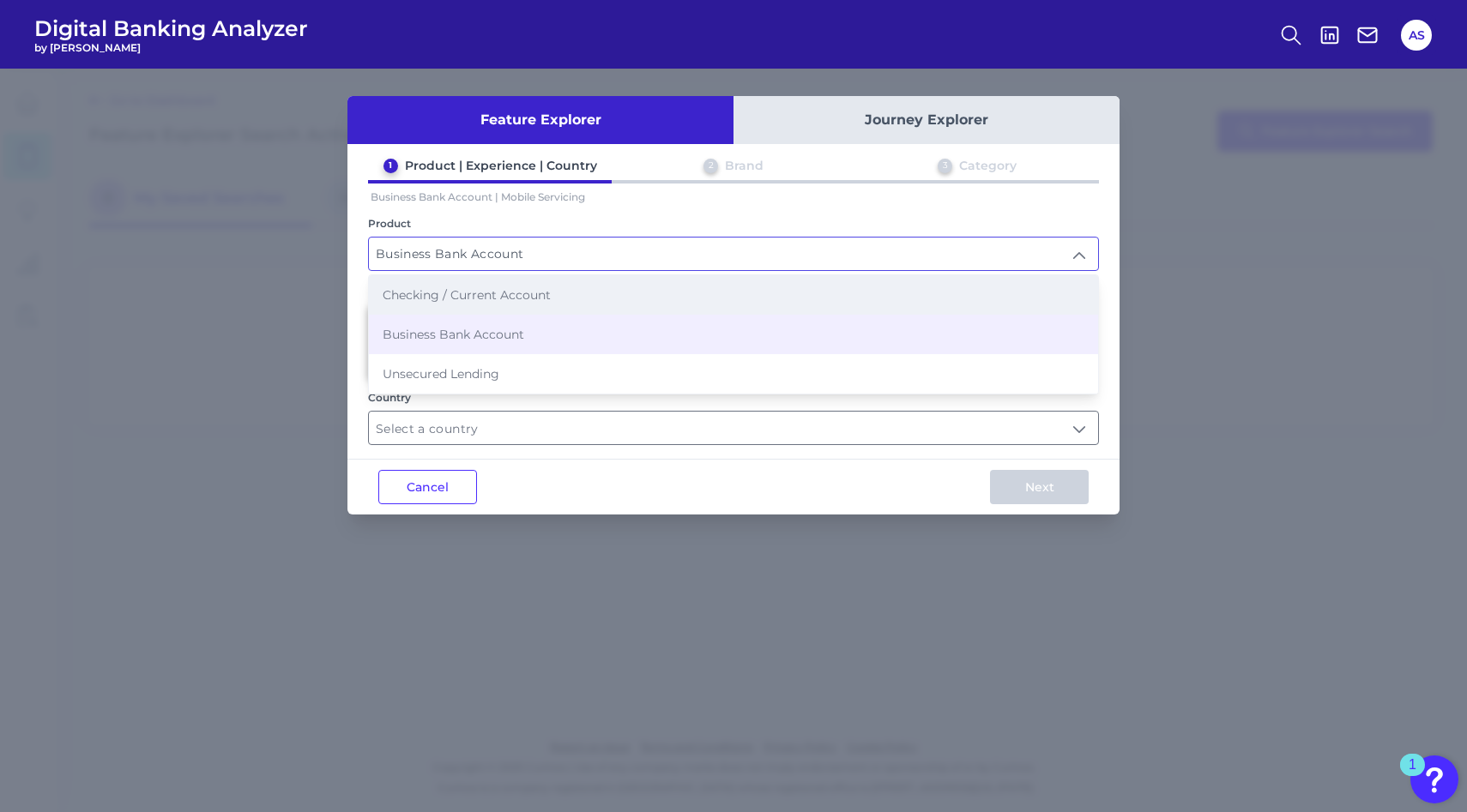
click at [449, 293] on span "Checking / Current Account" at bounding box center [466, 294] width 168 height 15
type input "Checking / Current Account"
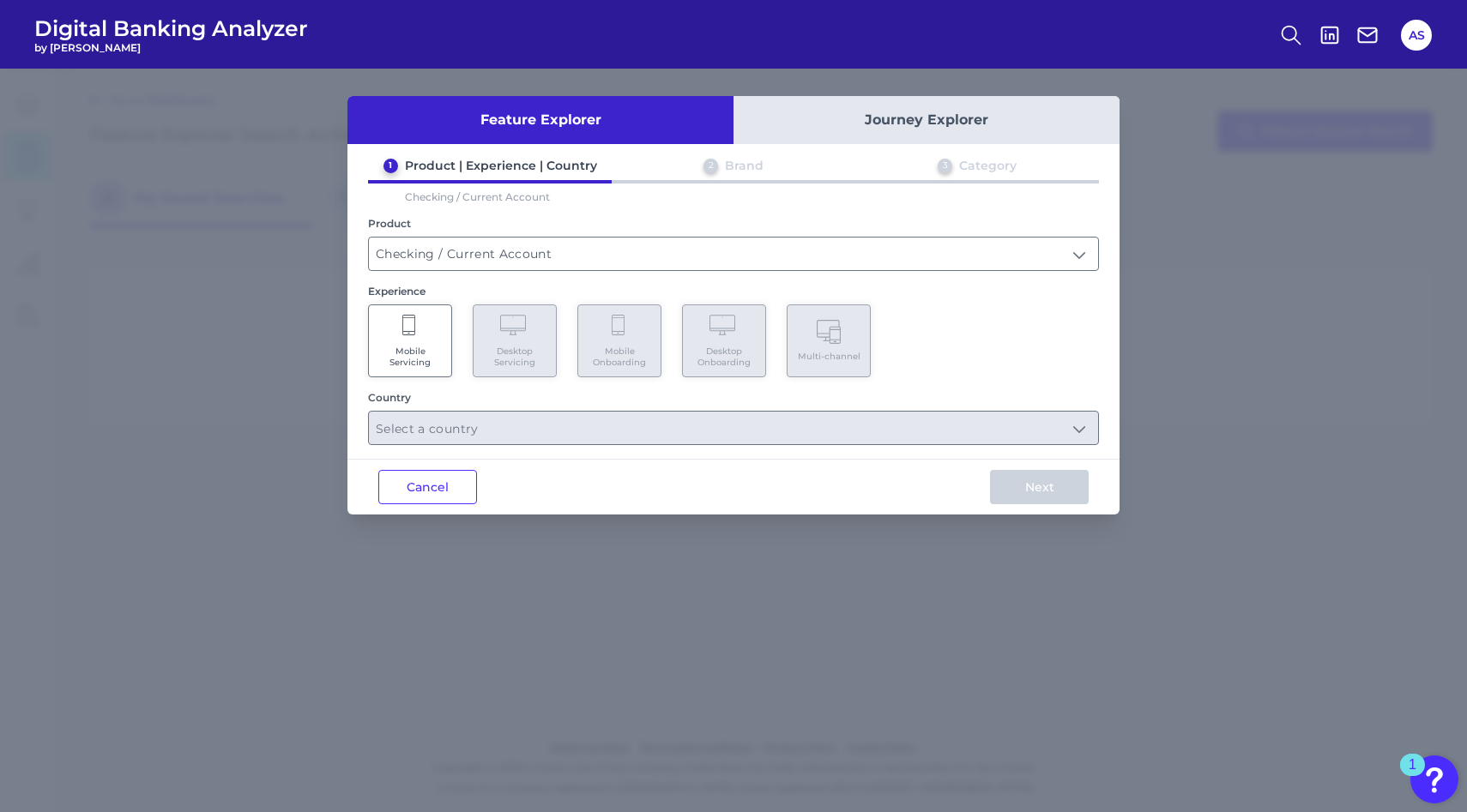
click at [408, 336] on icon at bounding box center [410, 326] width 15 height 24
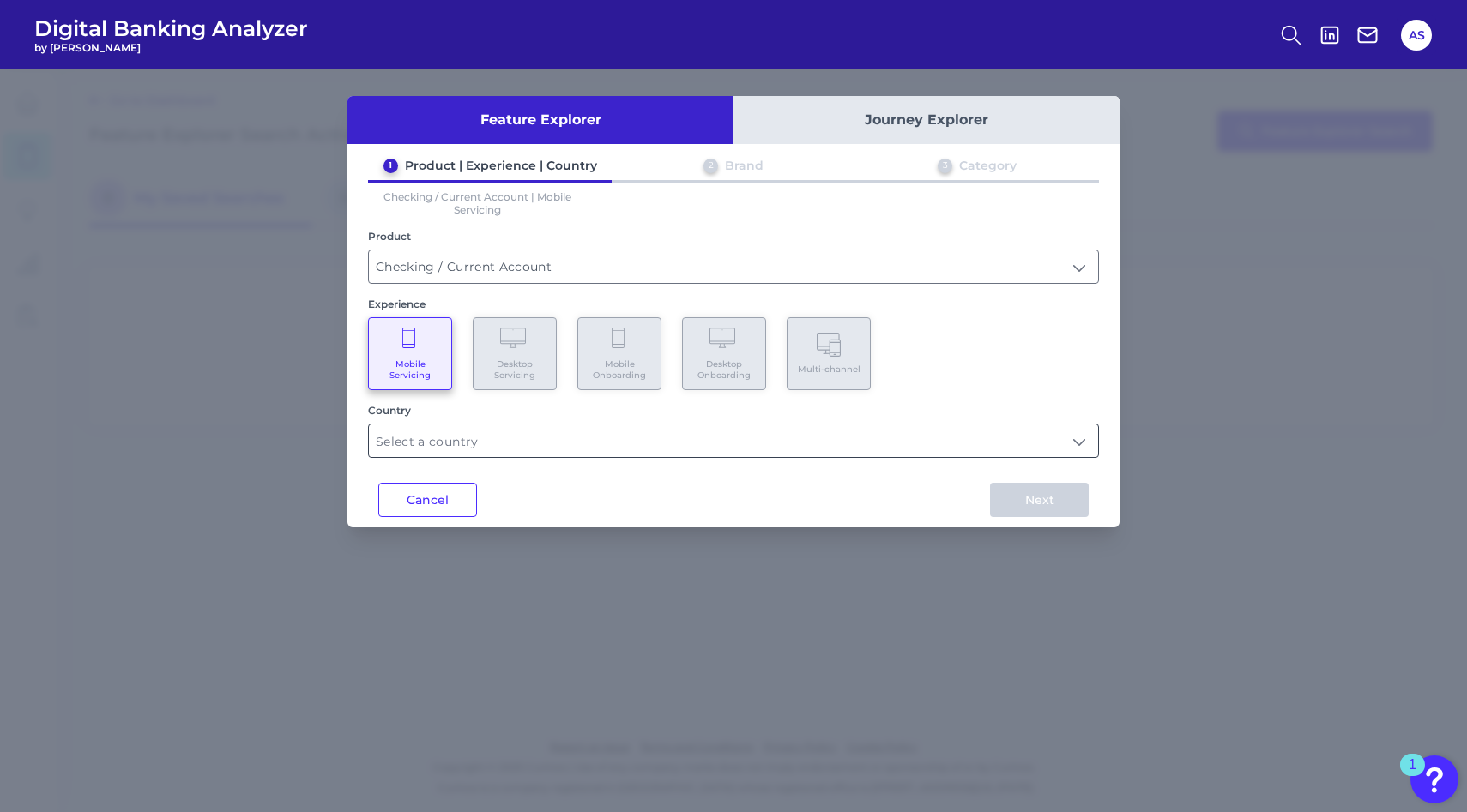
click at [422, 434] on input "text" at bounding box center [733, 441] width 730 height 33
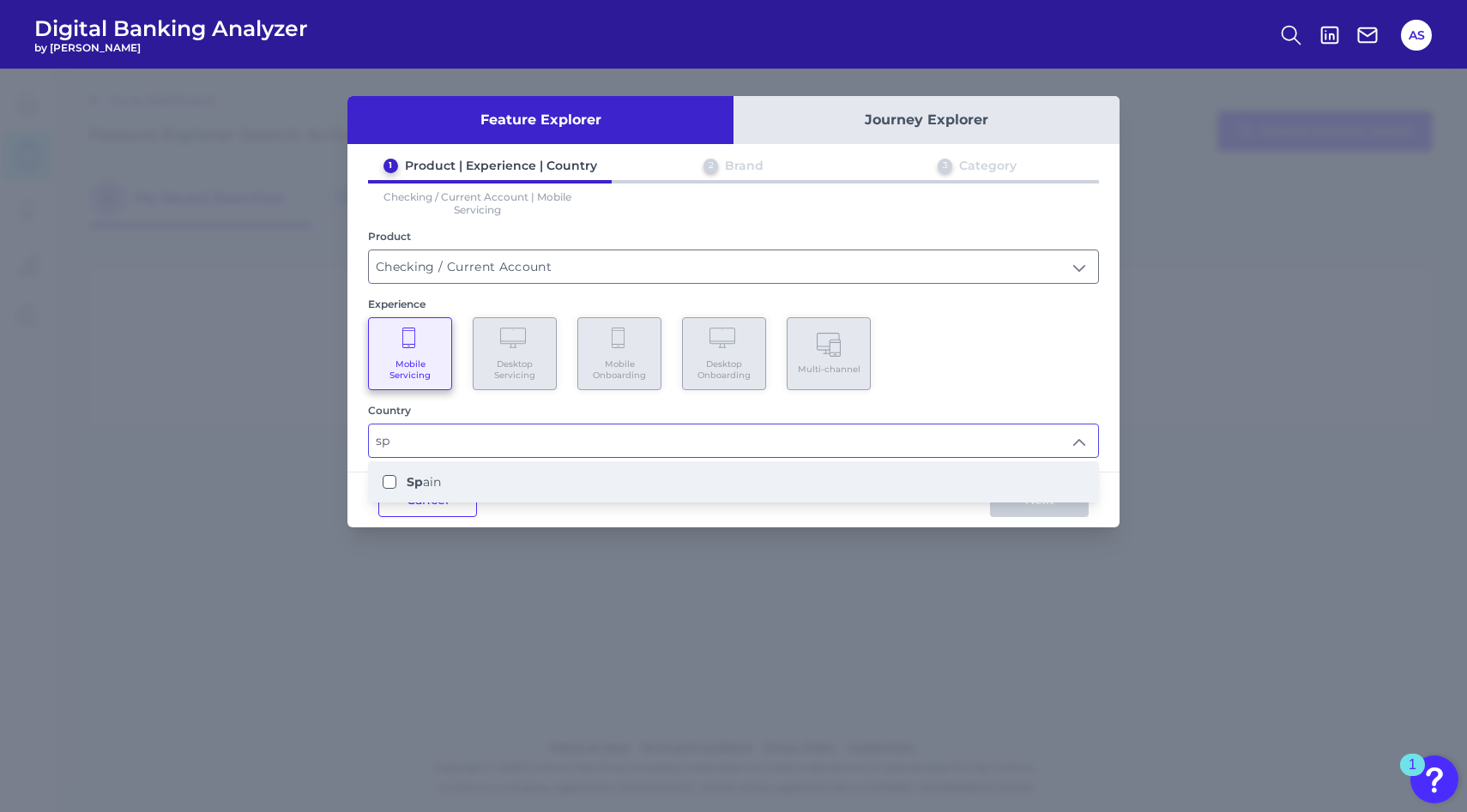
click at [427, 482] on label "Sp ain" at bounding box center [424, 482] width 35 height 15
type input "[GEOGRAPHIC_DATA]"
click at [936, 513] on div "Cancel Next" at bounding box center [733, 499] width 772 height 56
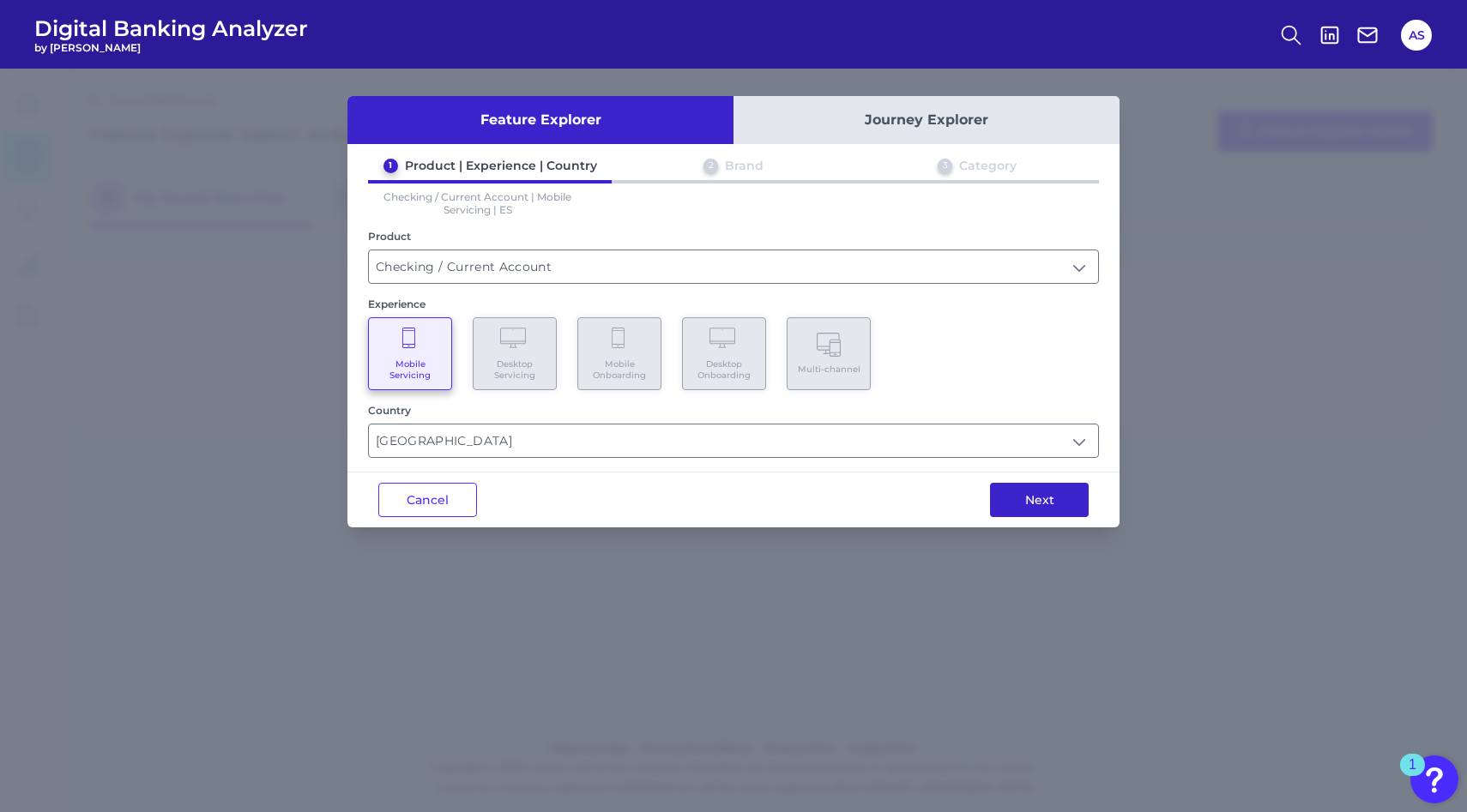
click at [1018, 498] on button "Next" at bounding box center [1039, 500] width 99 height 35
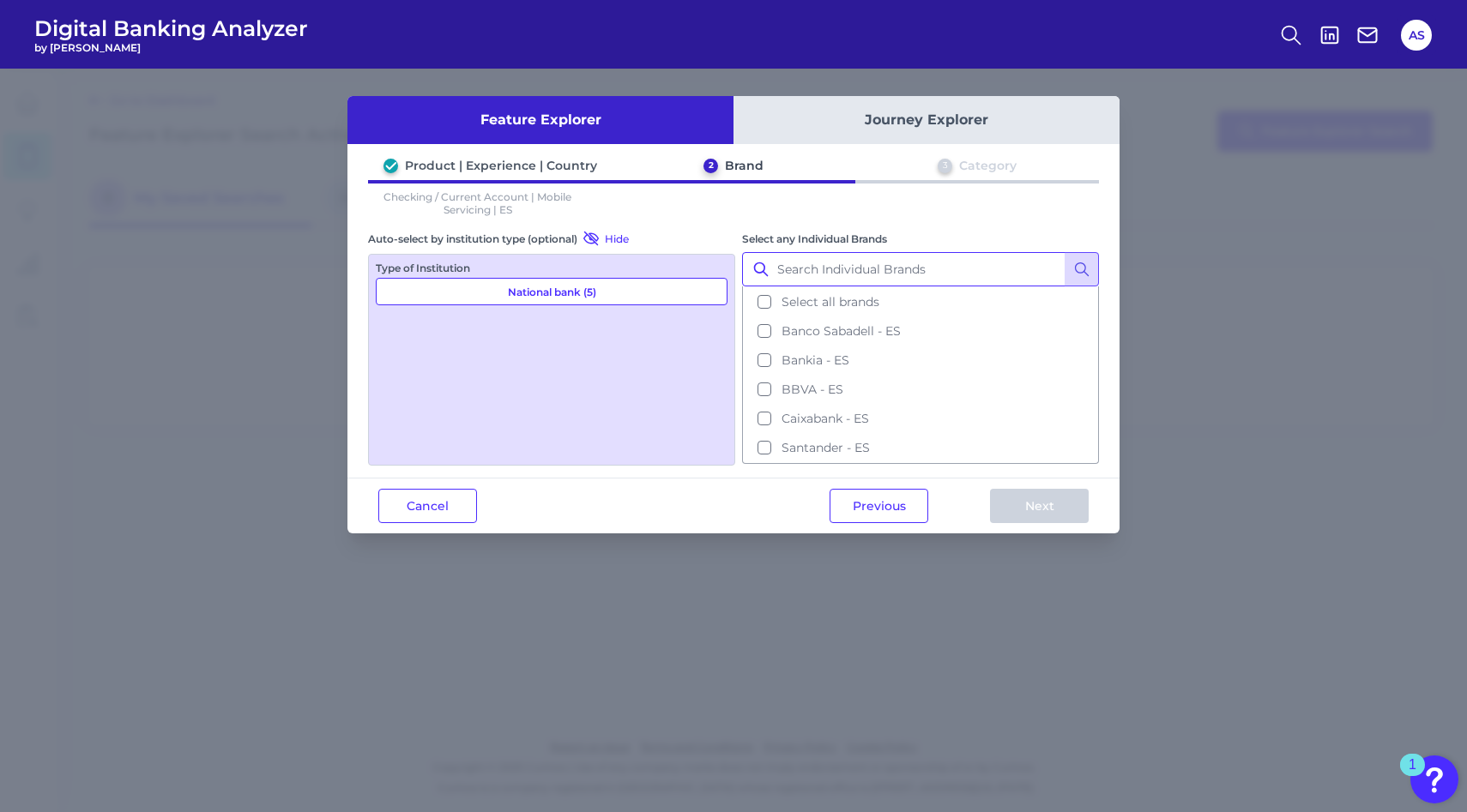
click at [785, 275] on input "Select any Individual Brands" at bounding box center [921, 269] width 357 height 35
click at [782, 382] on span "BBVA - ES" at bounding box center [812, 389] width 62 height 15
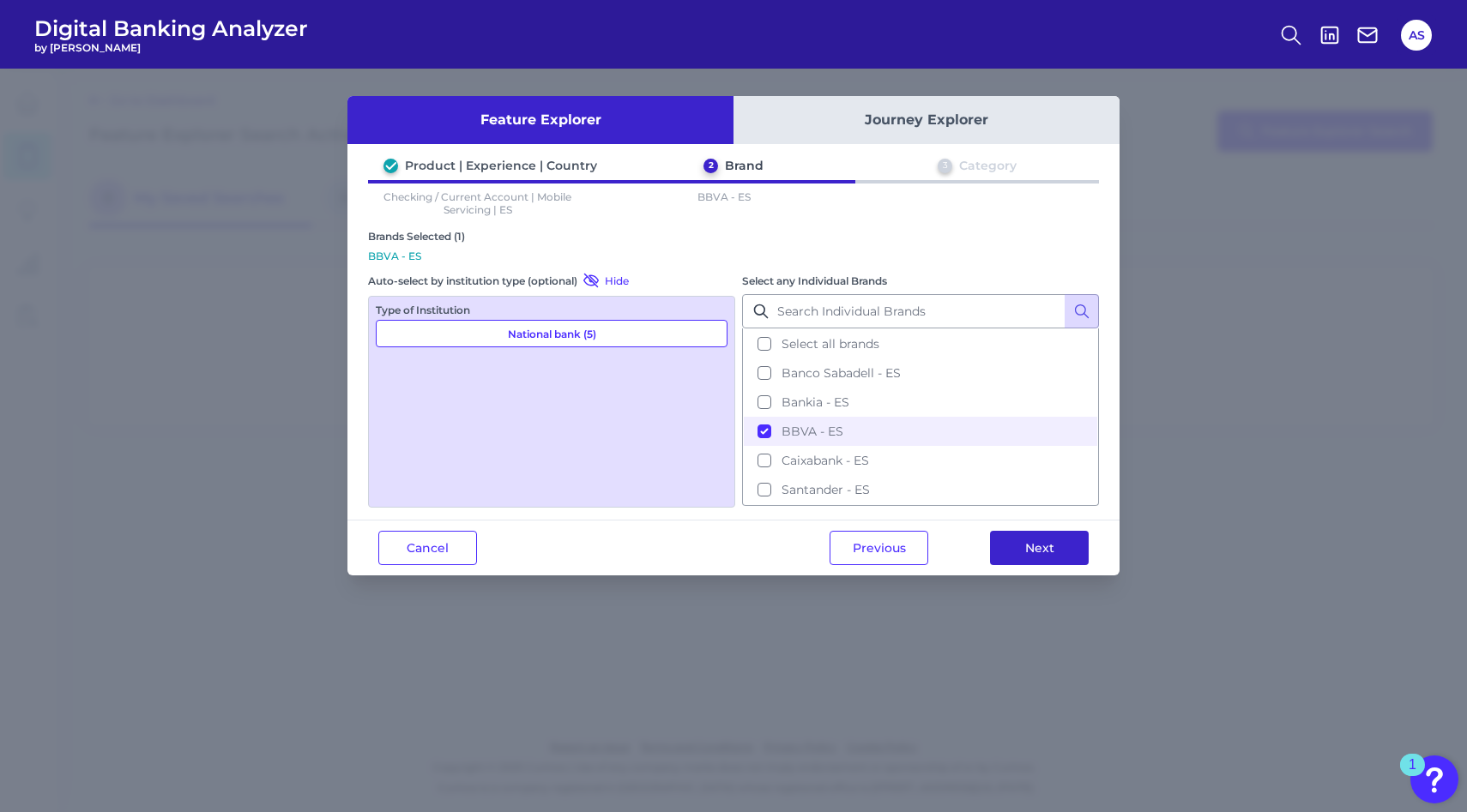
click at [1039, 531] on button "Next" at bounding box center [1039, 548] width 99 height 35
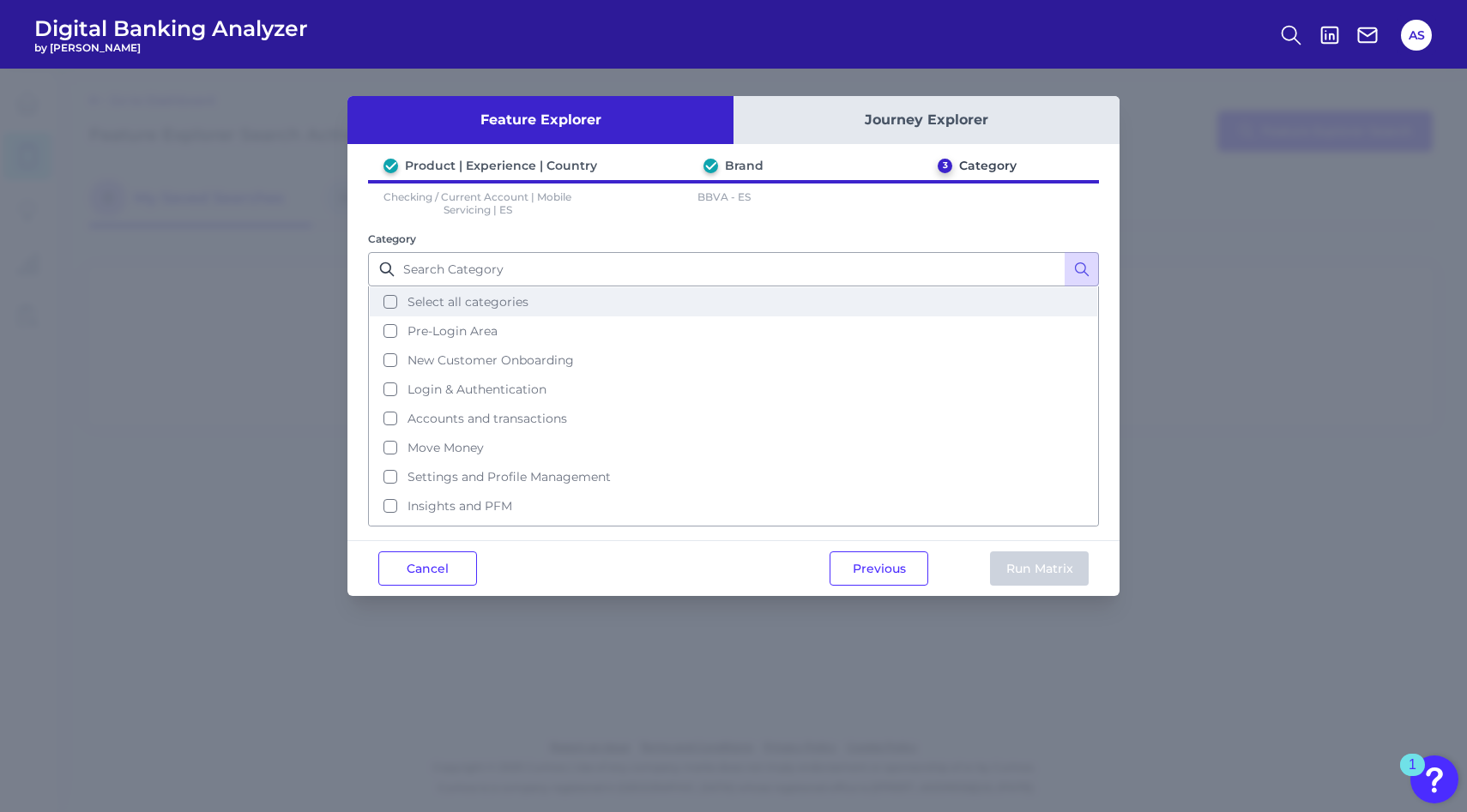
click at [452, 297] on span "Select all categories" at bounding box center [468, 301] width 121 height 15
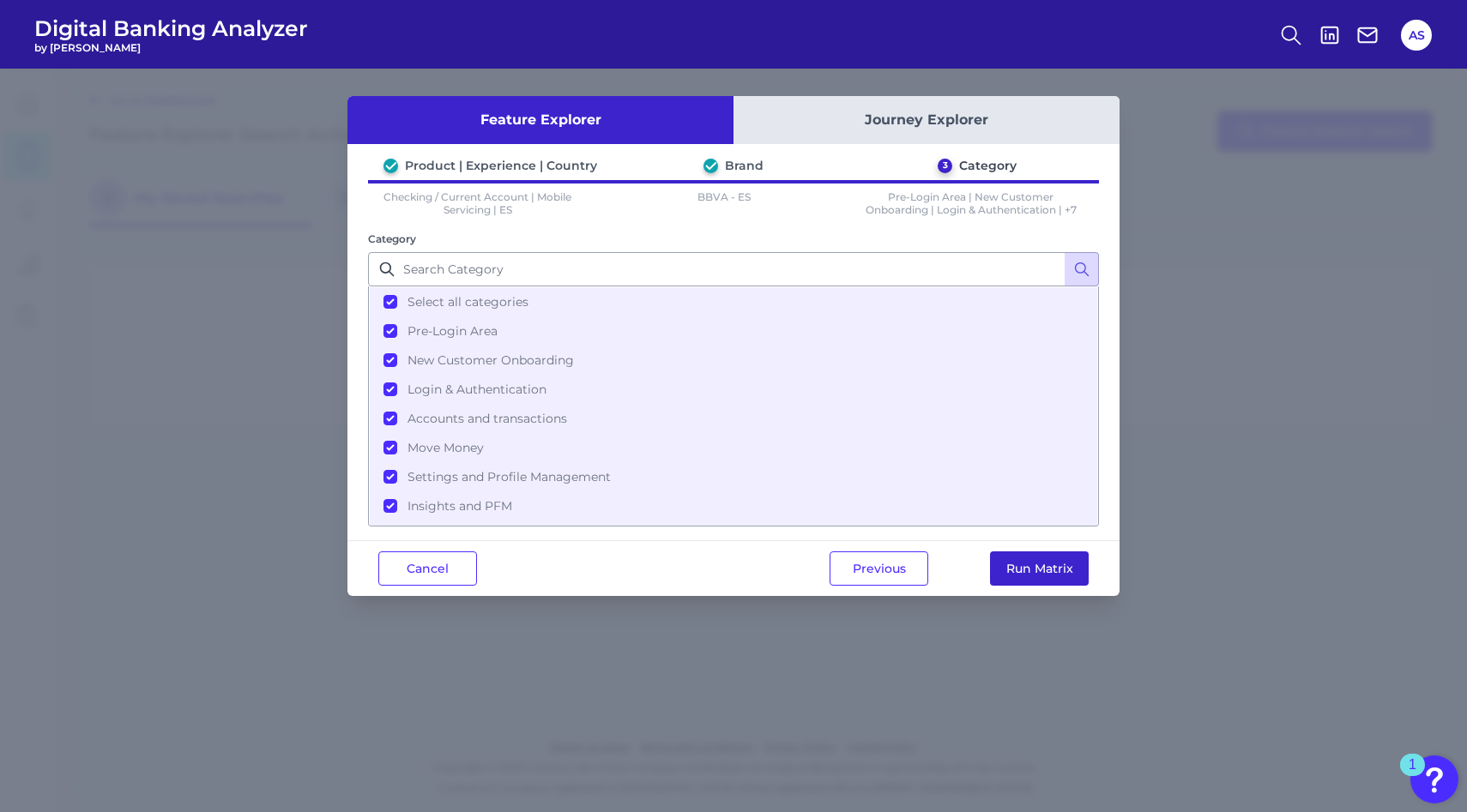
click at [1023, 561] on button "Run Matrix" at bounding box center [1039, 569] width 99 height 35
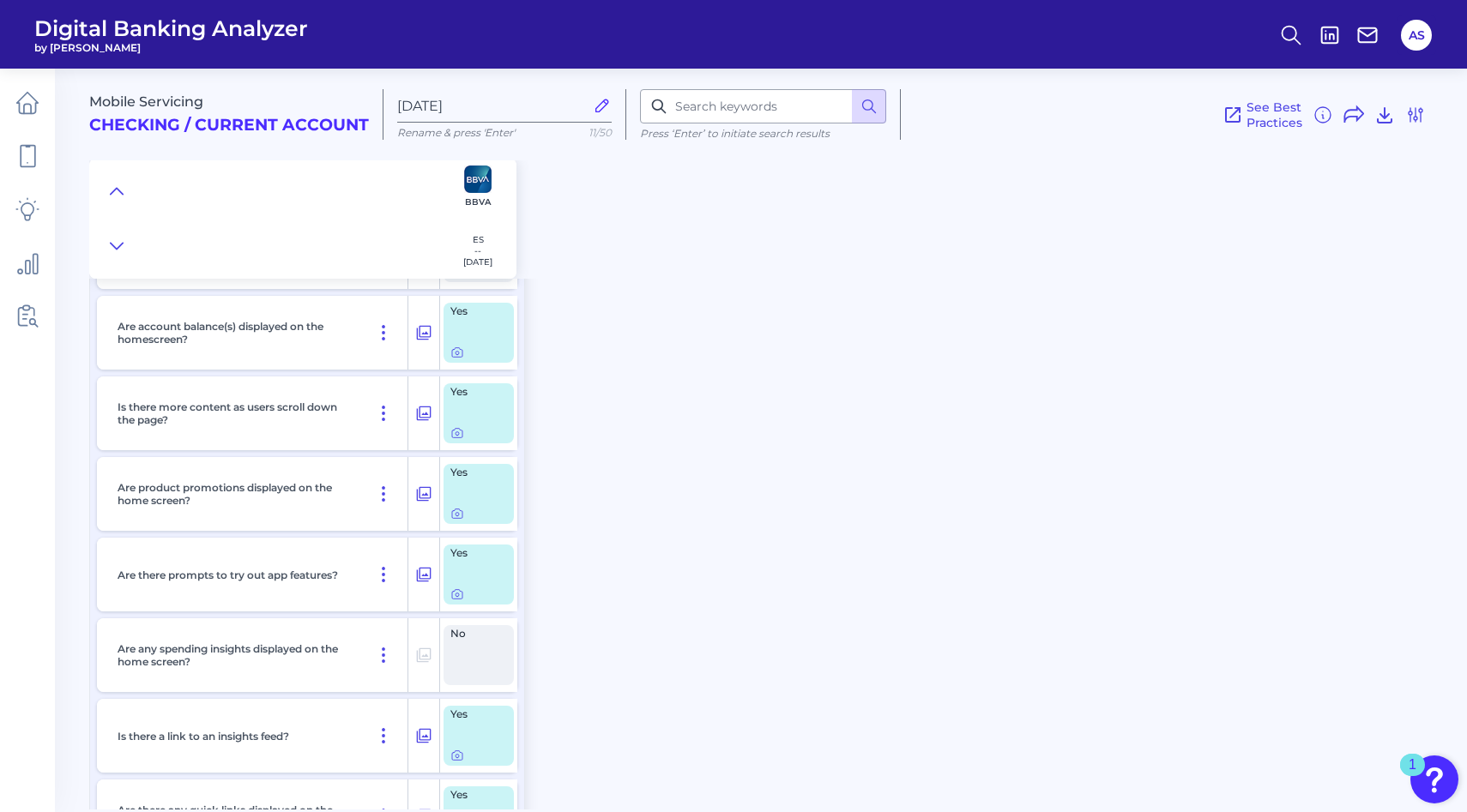
scroll to position [3321, 0]
